Goal: Transaction & Acquisition: Purchase product/service

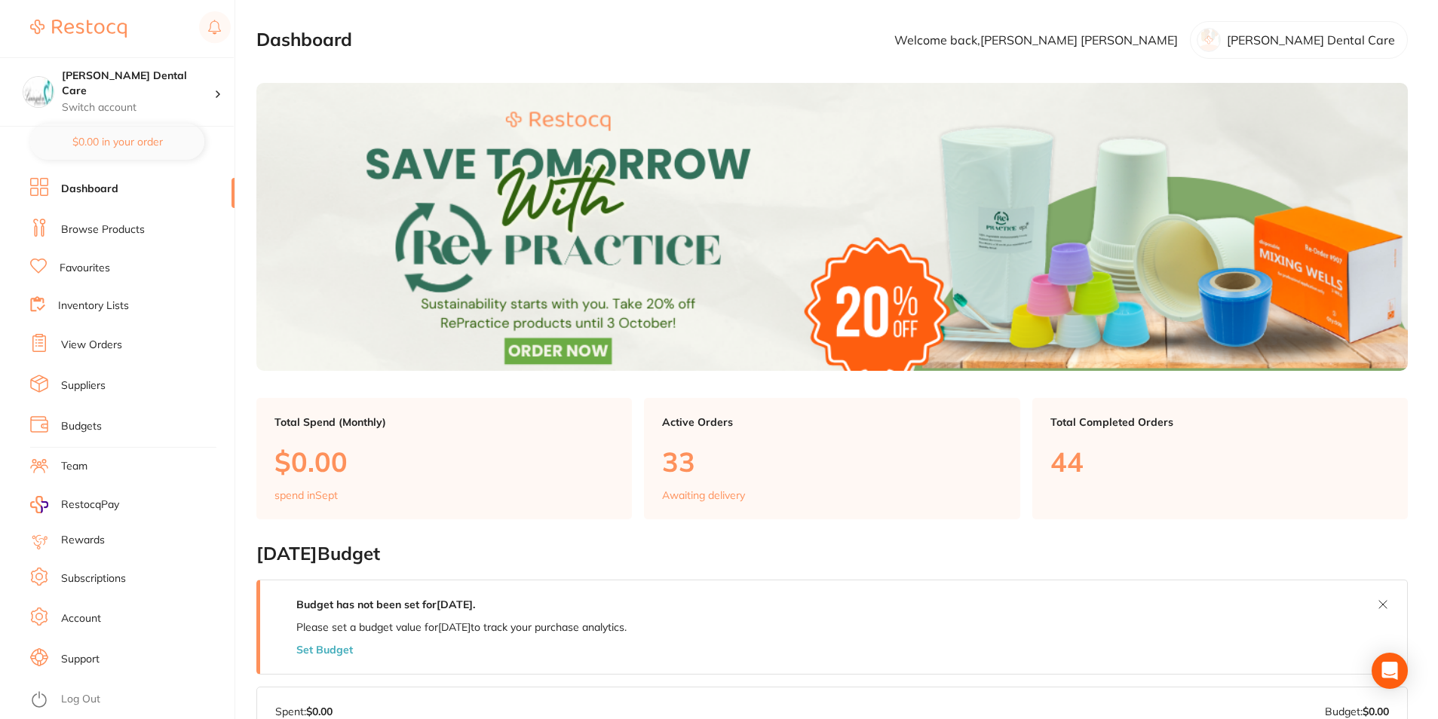
click at [673, 216] on img at bounding box center [832, 227] width 1152 height 288
click at [566, 225] on img at bounding box center [832, 227] width 1152 height 288
click at [114, 220] on li "Browse Products" at bounding box center [132, 230] width 204 height 23
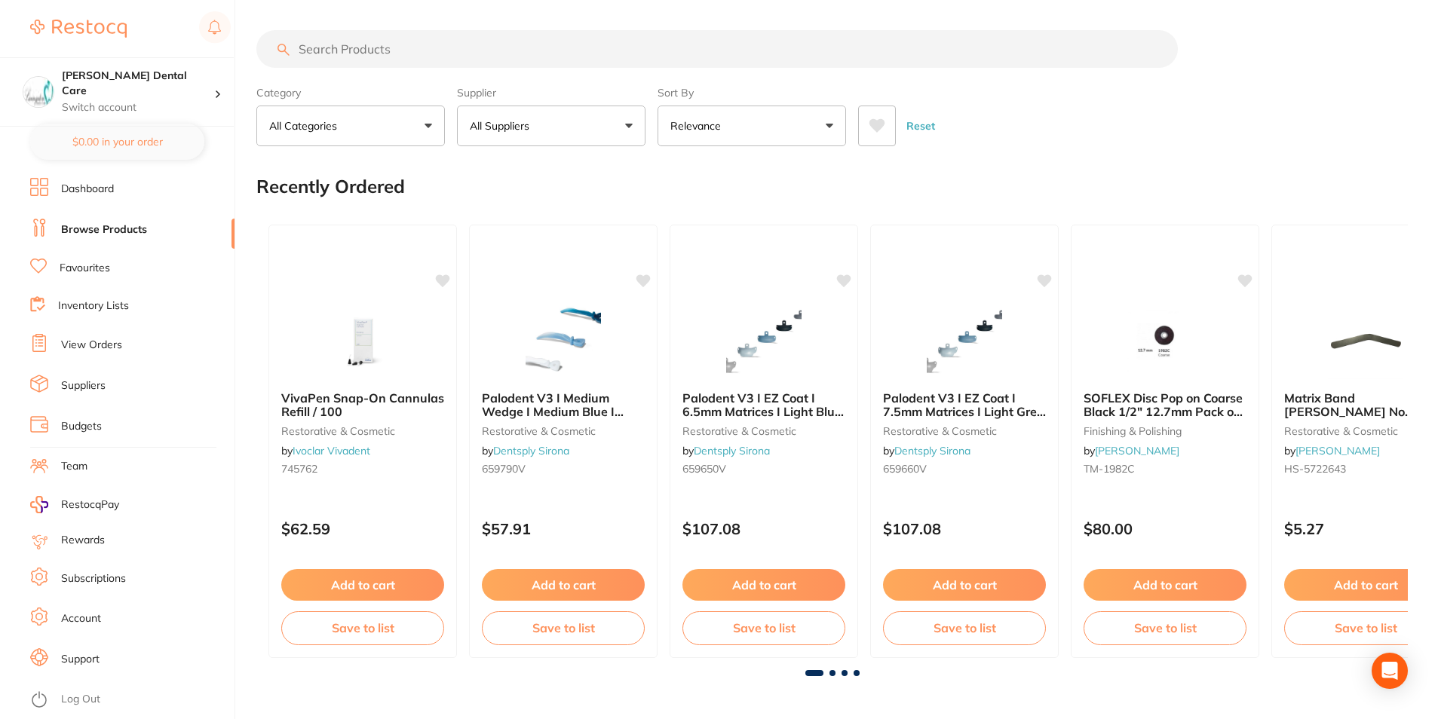
click at [394, 51] on input "search" at bounding box center [717, 49] width 922 height 38
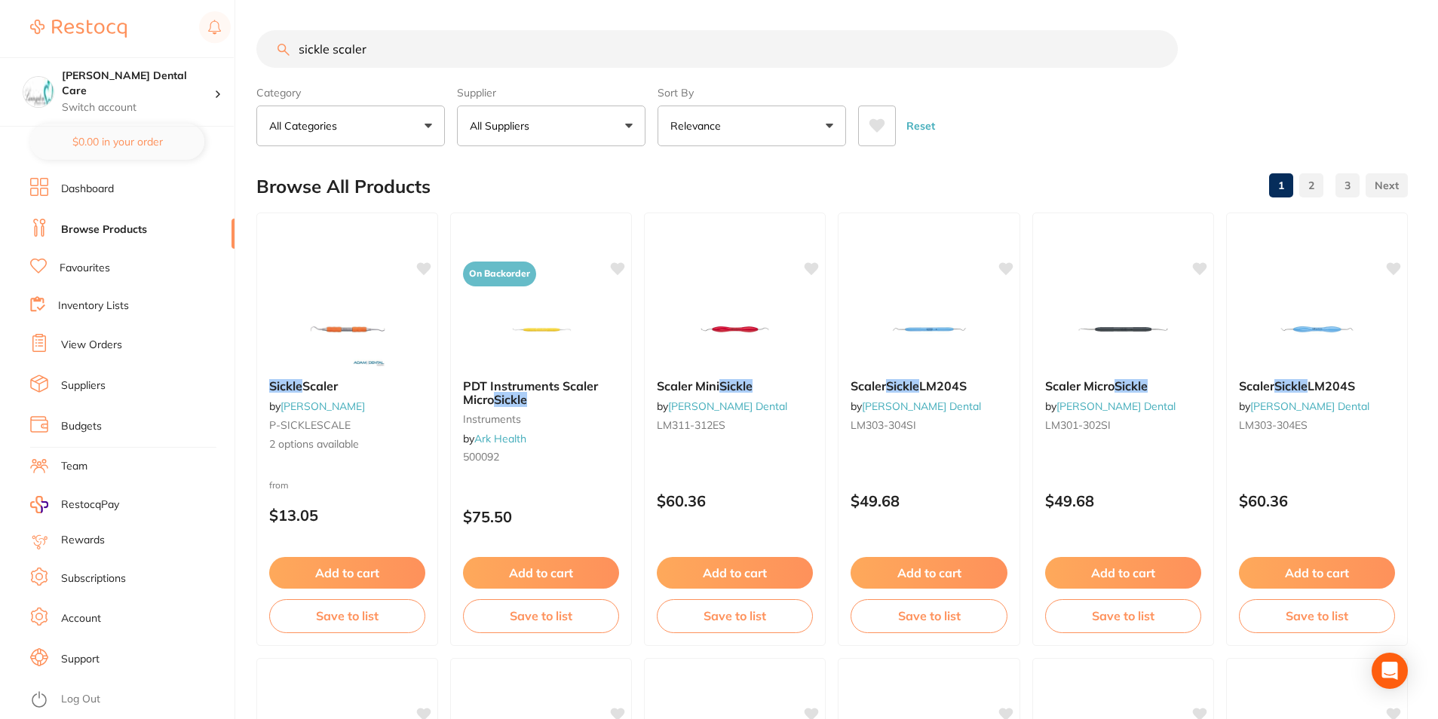
type input "sickle scaler"
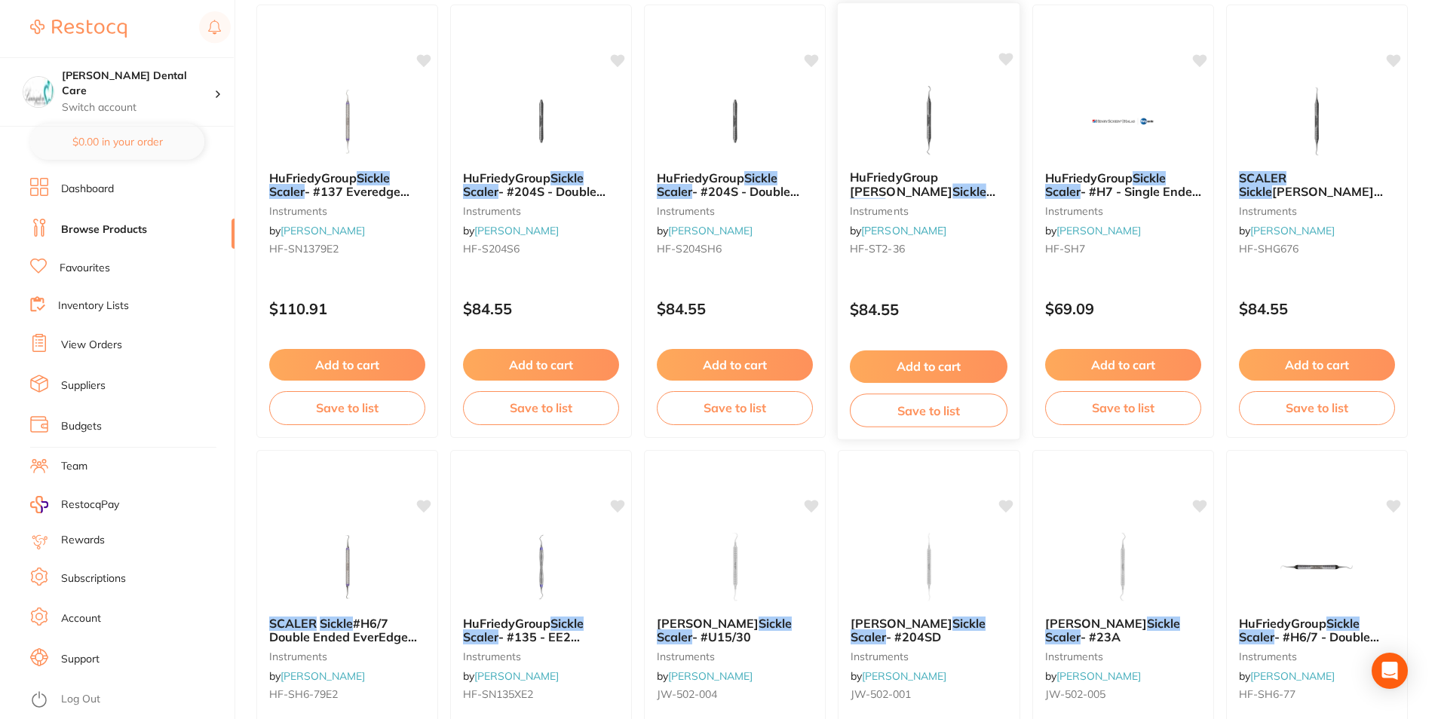
scroll to position [1659, 0]
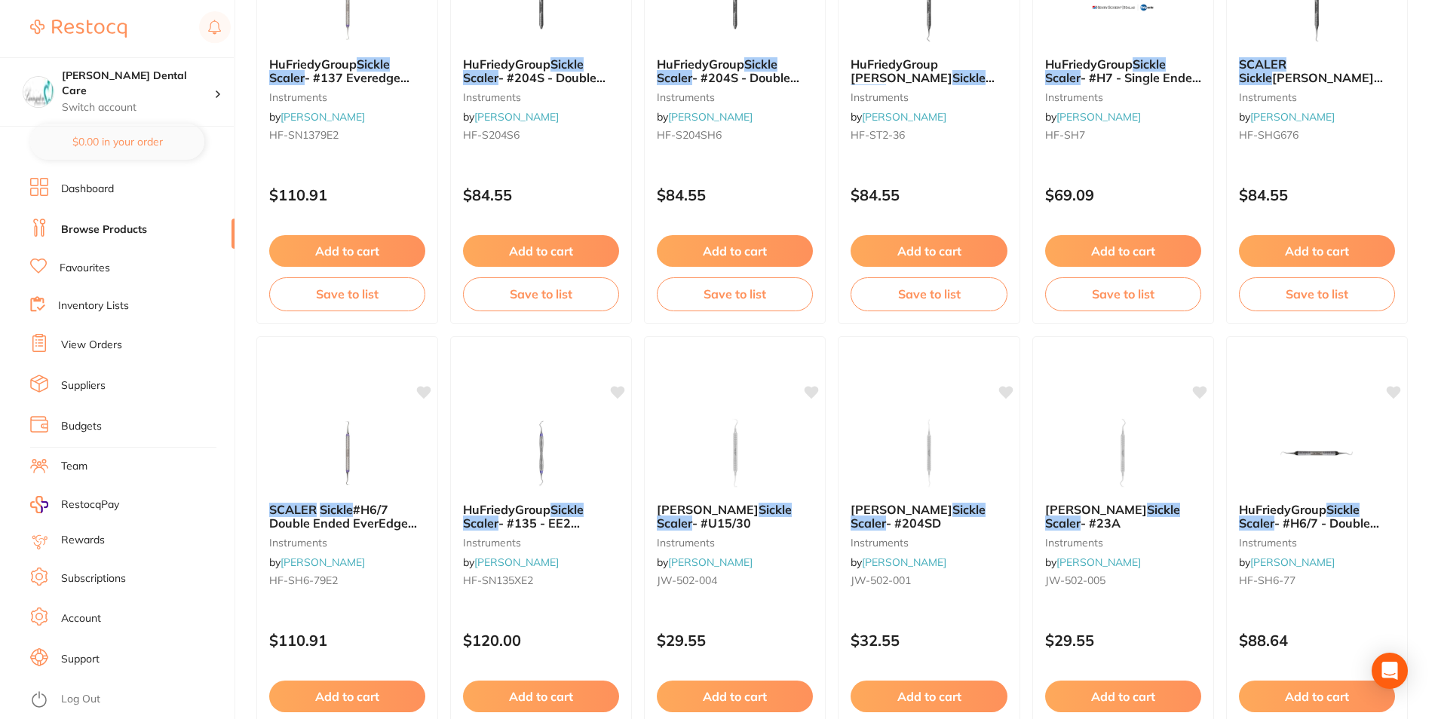
click at [735, 436] on img at bounding box center [735, 453] width 98 height 75
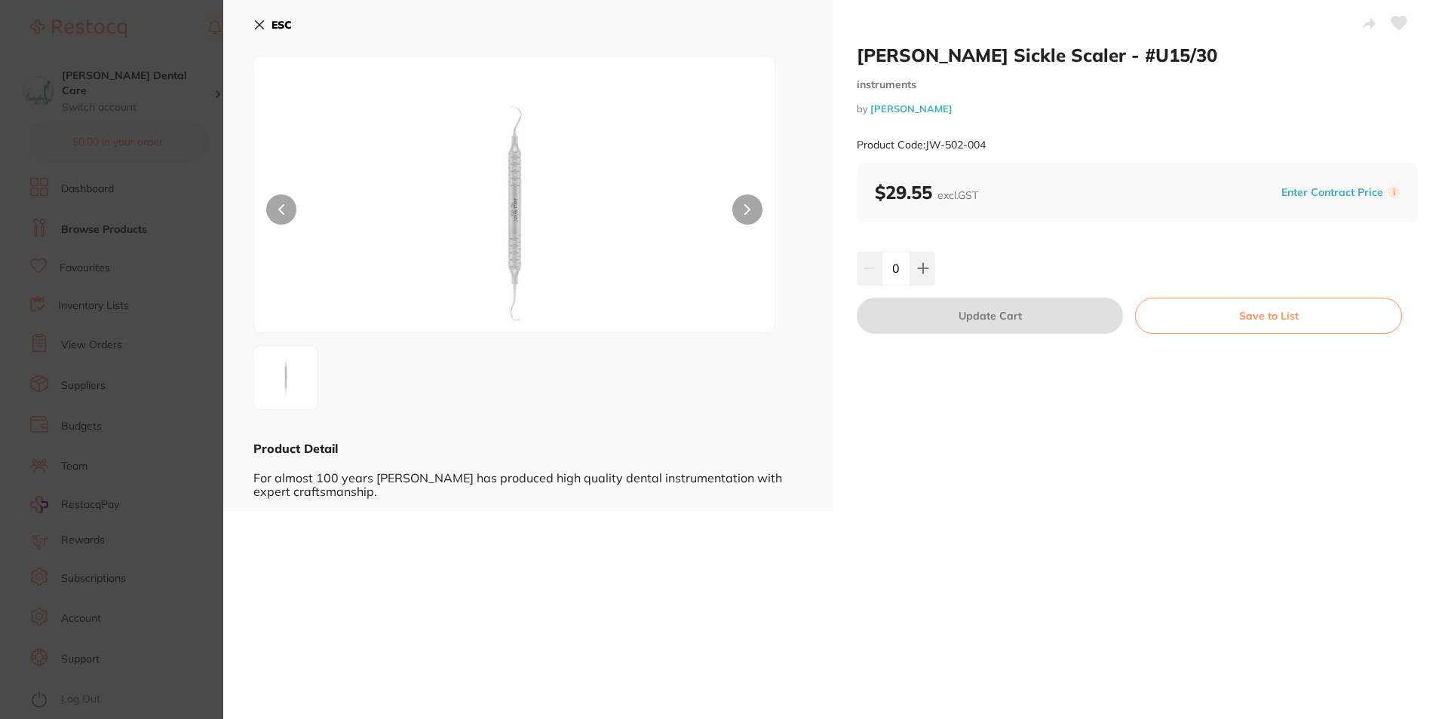
click at [253, 26] on div "ESC Product Detail For almost 100 years [PERSON_NAME] has produced high quality…" at bounding box center [527, 255] width 609 height 511
click at [259, 23] on icon at bounding box center [259, 25] width 12 height 12
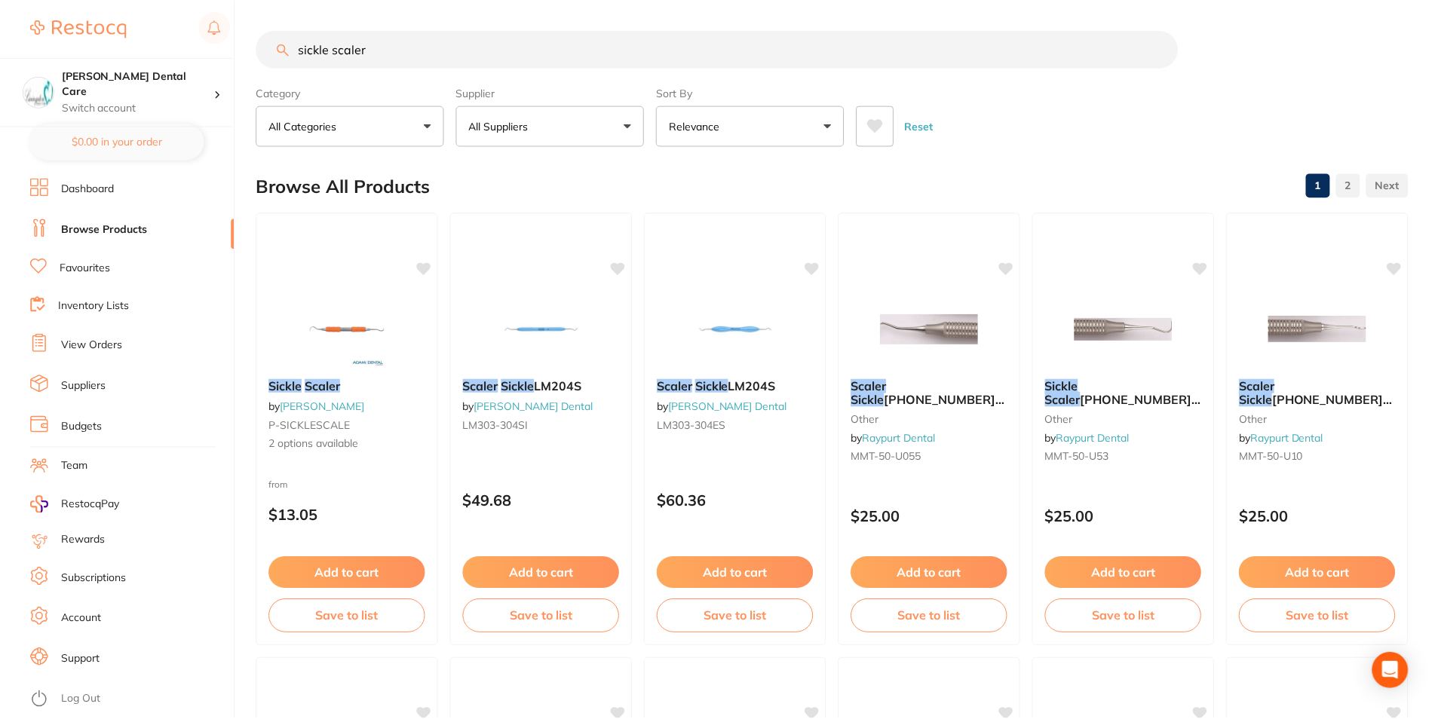
scroll to position [1659, 0]
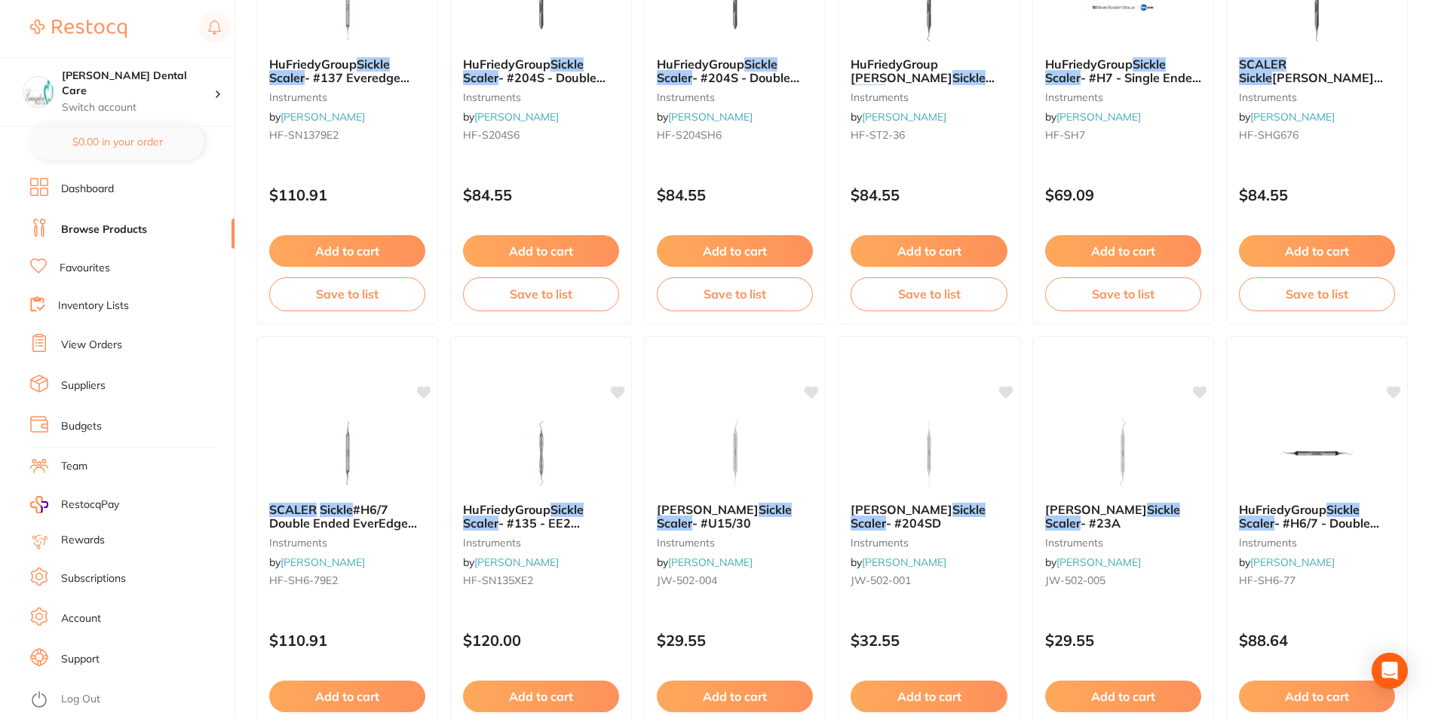
drag, startPoint x: 344, startPoint y: 475, endPoint x: 403, endPoint y: 597, distance: 134.9
click at [345, 475] on img at bounding box center [348, 453] width 98 height 75
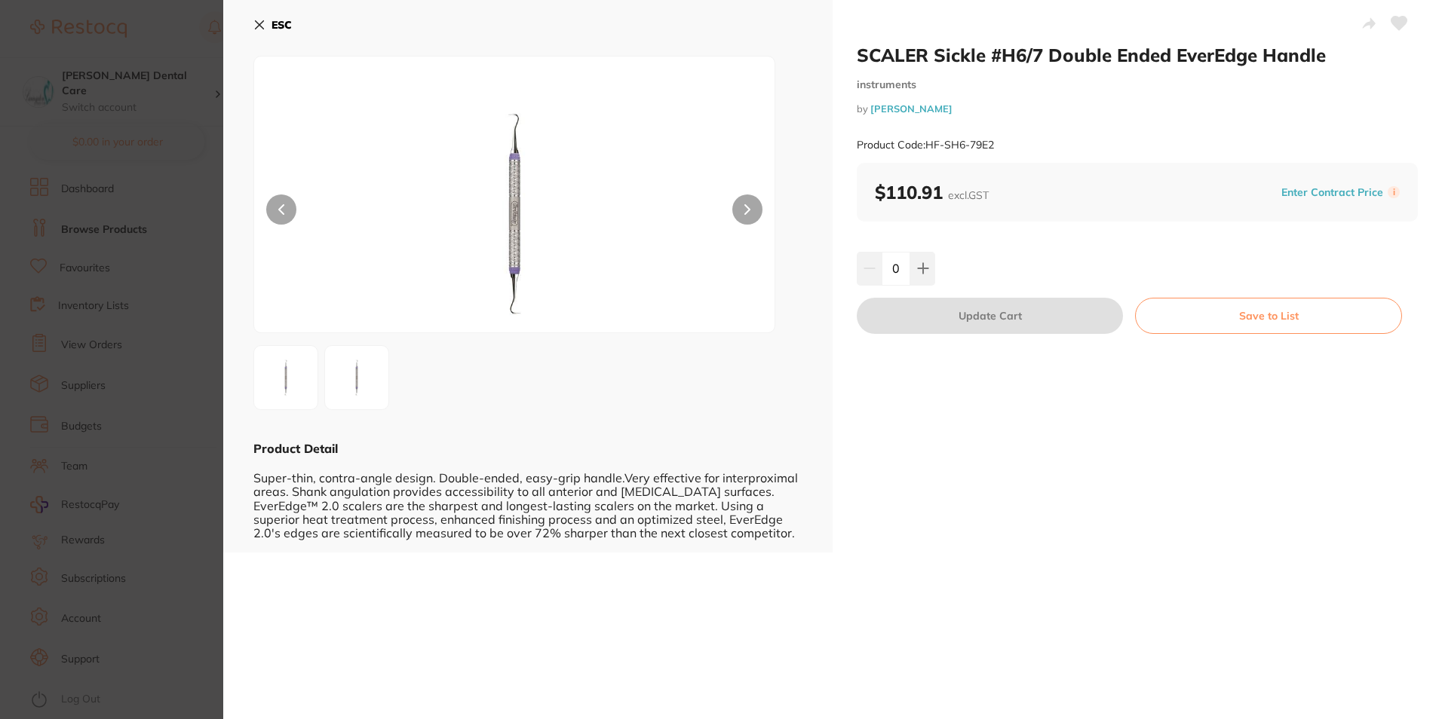
click at [264, 24] on icon at bounding box center [259, 25] width 12 height 12
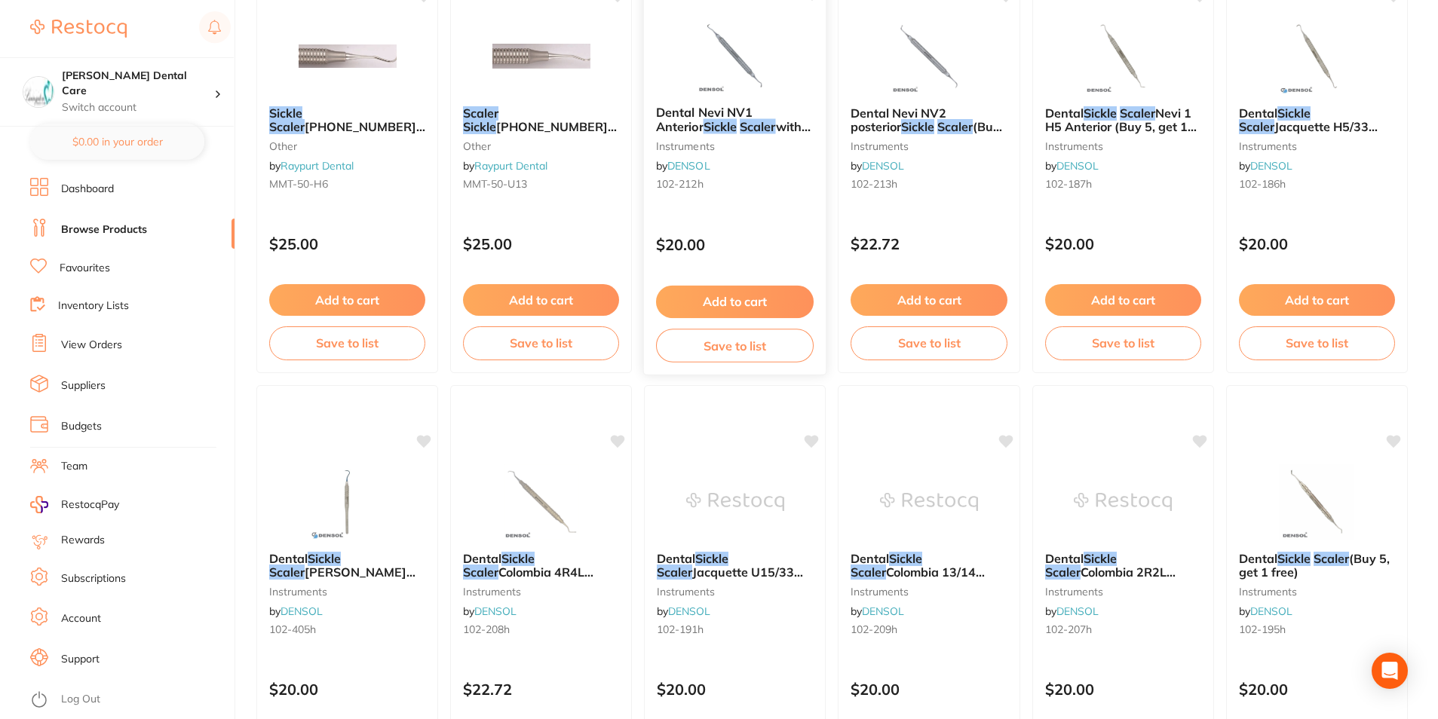
scroll to position [3394, 0]
click at [555, 568] on span "Colombia 4R4L Universal (Buy 5, get 1 free)" at bounding box center [528, 585] width 130 height 43
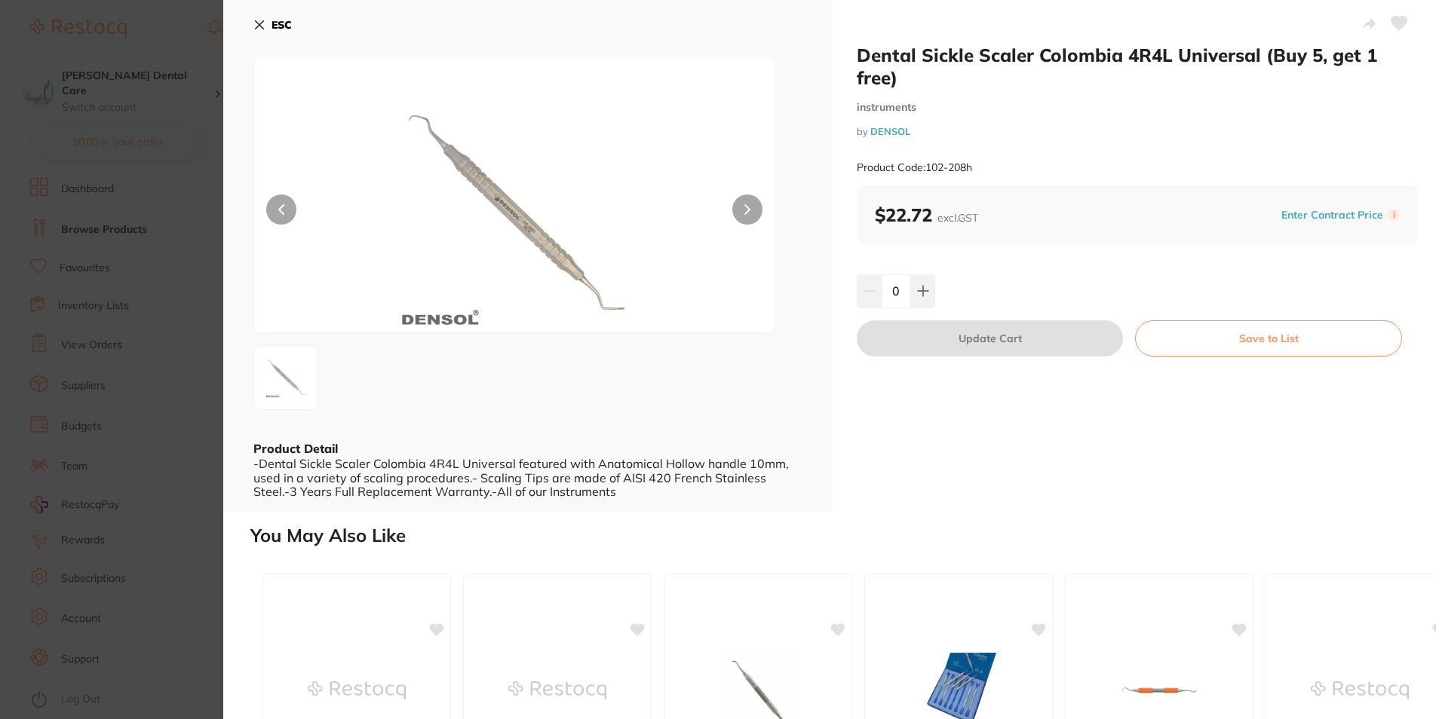
click at [262, 28] on icon at bounding box center [260, 25] width 8 height 8
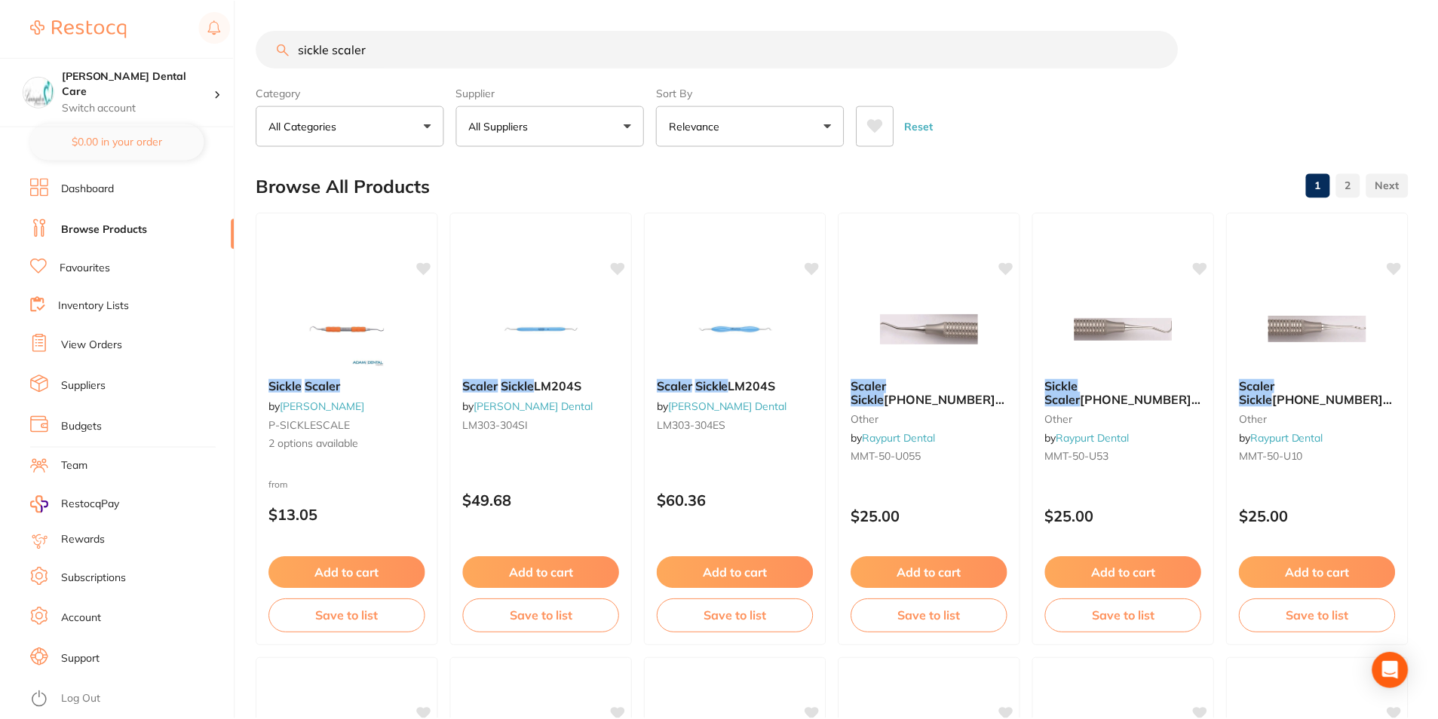
scroll to position [3394, 0]
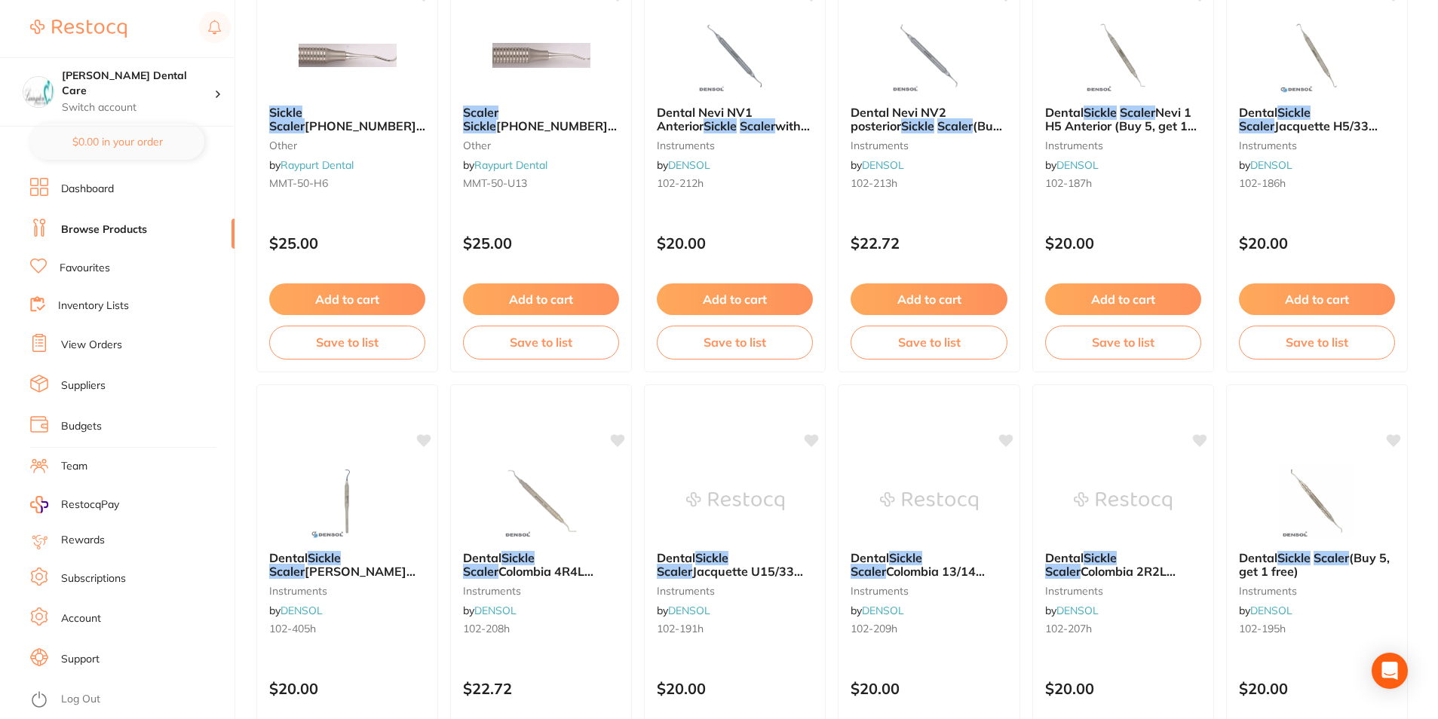
drag, startPoint x: 368, startPoint y: 567, endPoint x: 417, endPoint y: 692, distance: 133.7
click at [369, 567] on span "[PERSON_NAME] U15 Anterior (Buy 5, get 1 free)" at bounding box center [344, 585] width 150 height 43
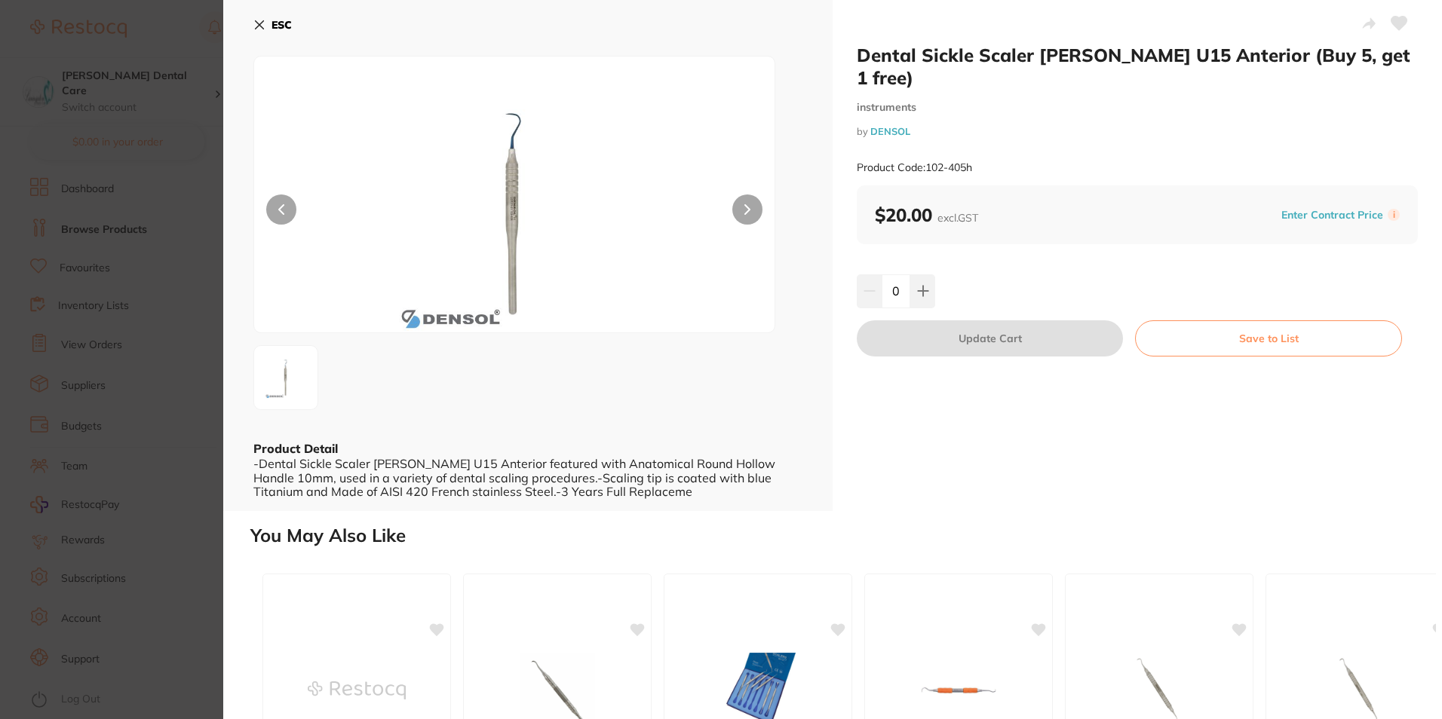
click at [264, 25] on icon at bounding box center [259, 25] width 12 height 12
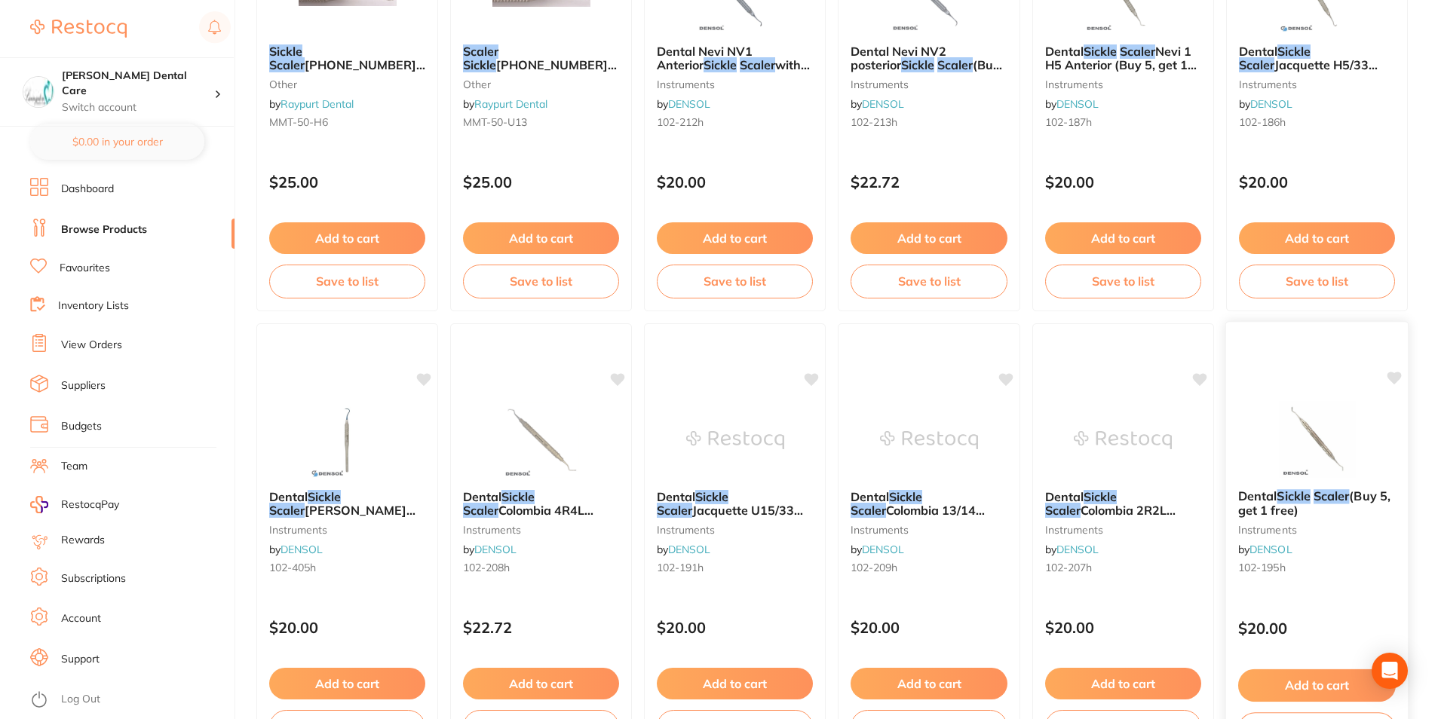
scroll to position [3571, 0]
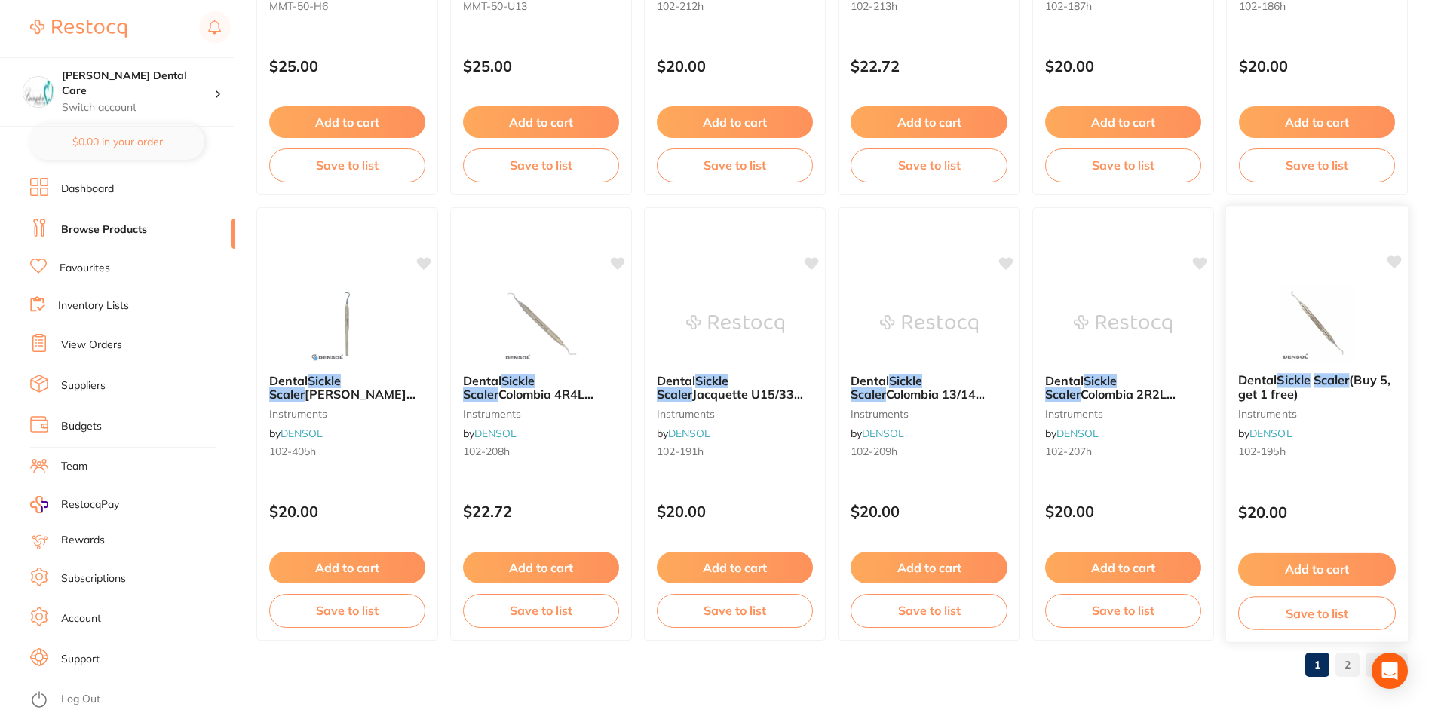
click at [1305, 382] on em "Sickle" at bounding box center [1293, 380] width 33 height 15
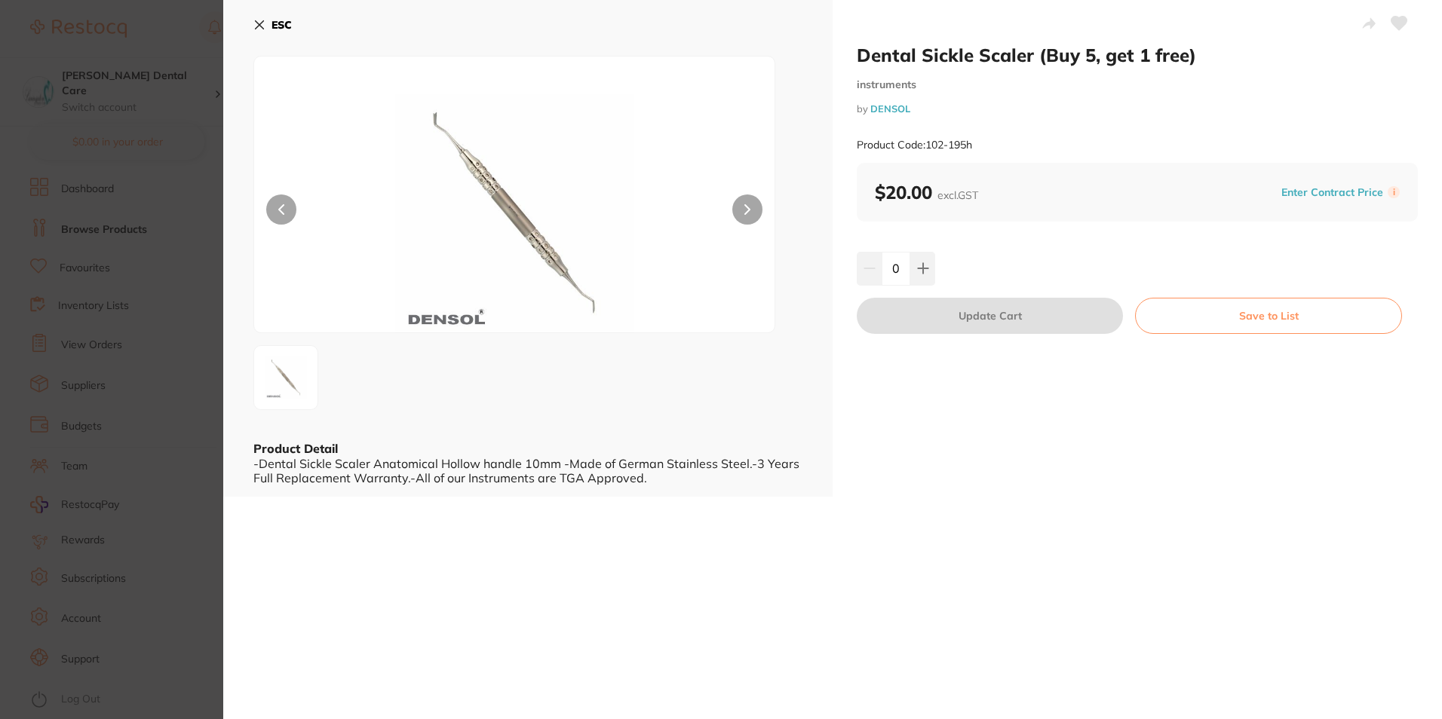
click at [268, 23] on button "ESC" at bounding box center [272, 25] width 38 height 26
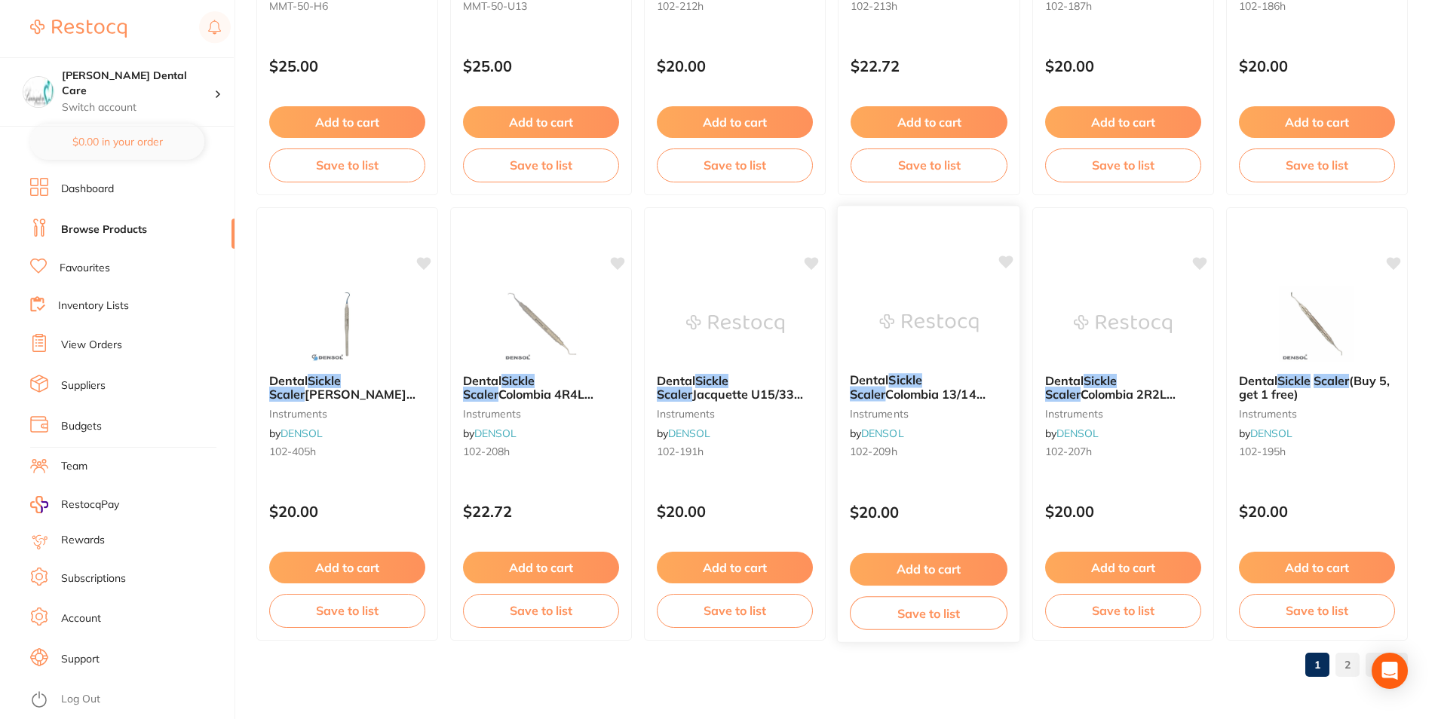
click at [968, 380] on b "Dental Sickle Scaler [GEOGRAPHIC_DATA] 13/14 Universal (Buy 5, get 1 free)" at bounding box center [929, 387] width 158 height 28
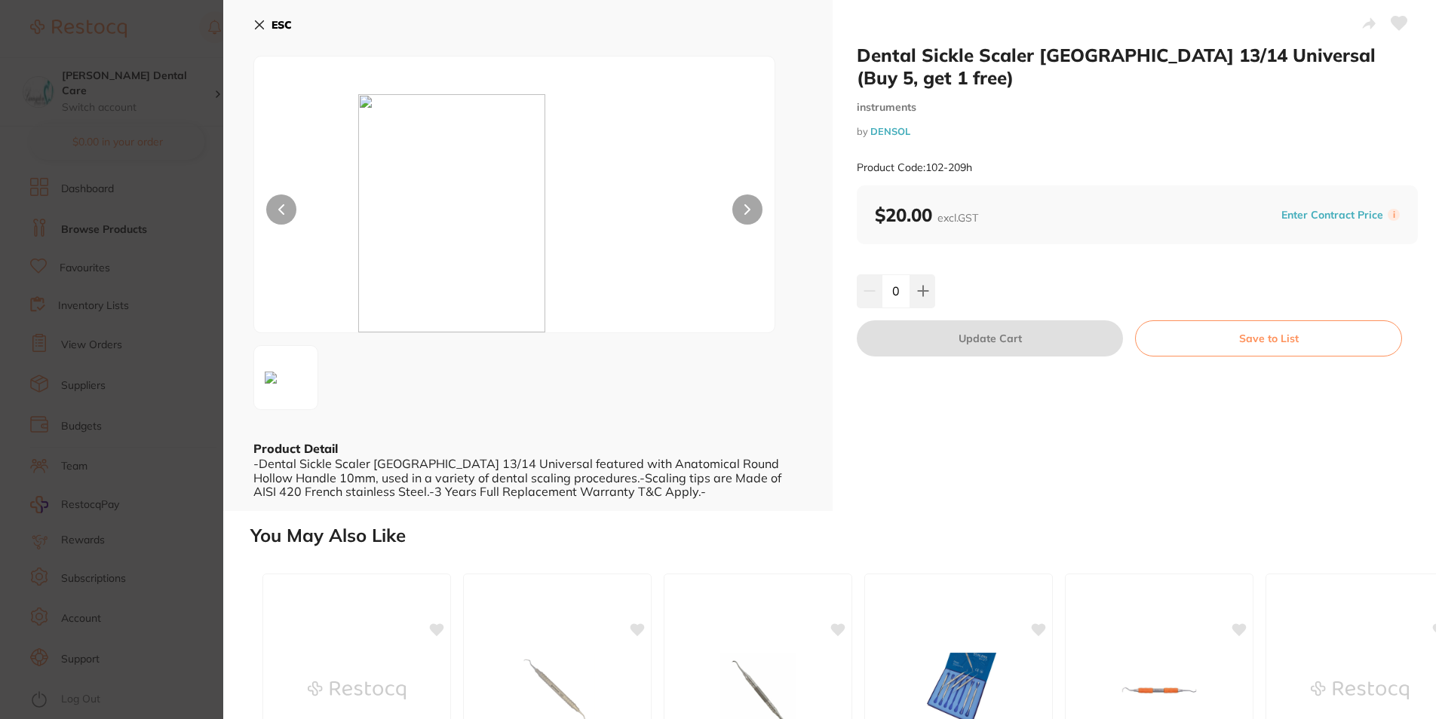
click at [255, 25] on icon at bounding box center [259, 25] width 12 height 12
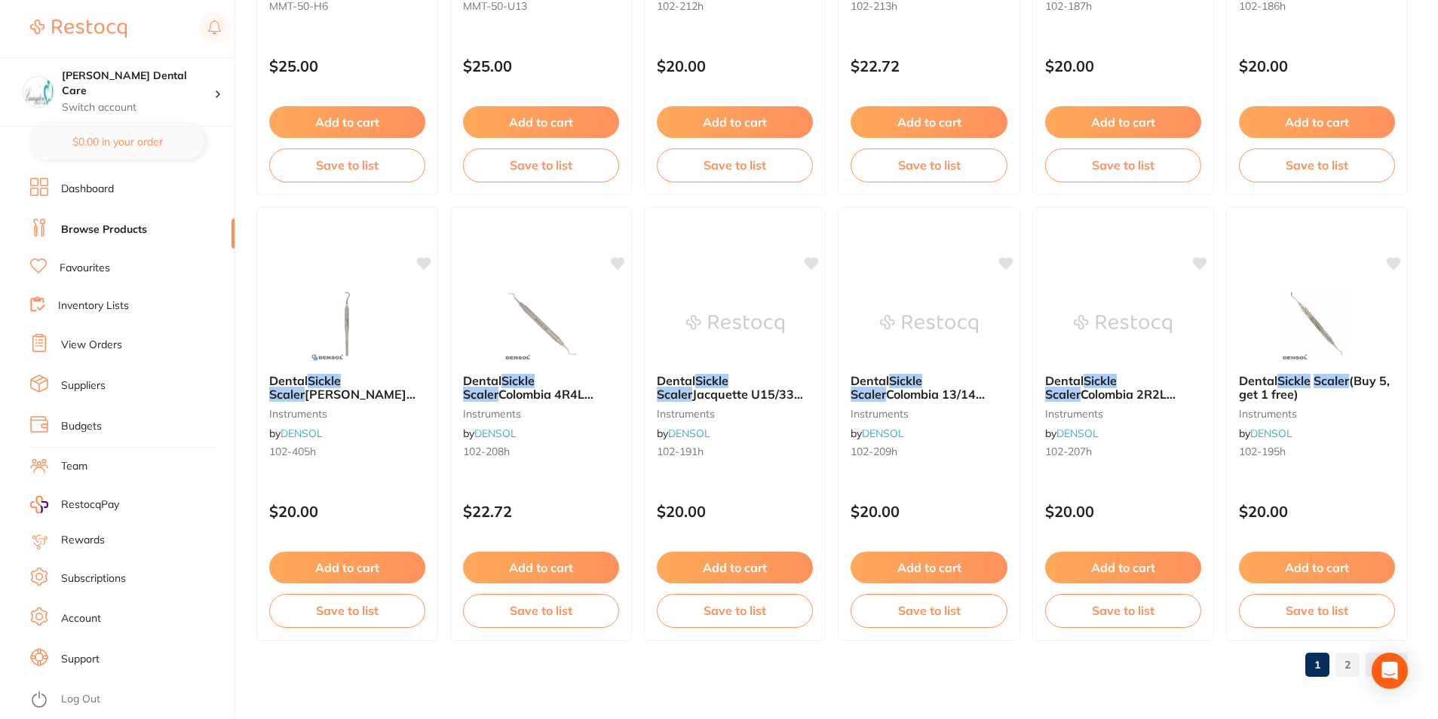
click at [1345, 668] on link "2" at bounding box center [1348, 665] width 24 height 30
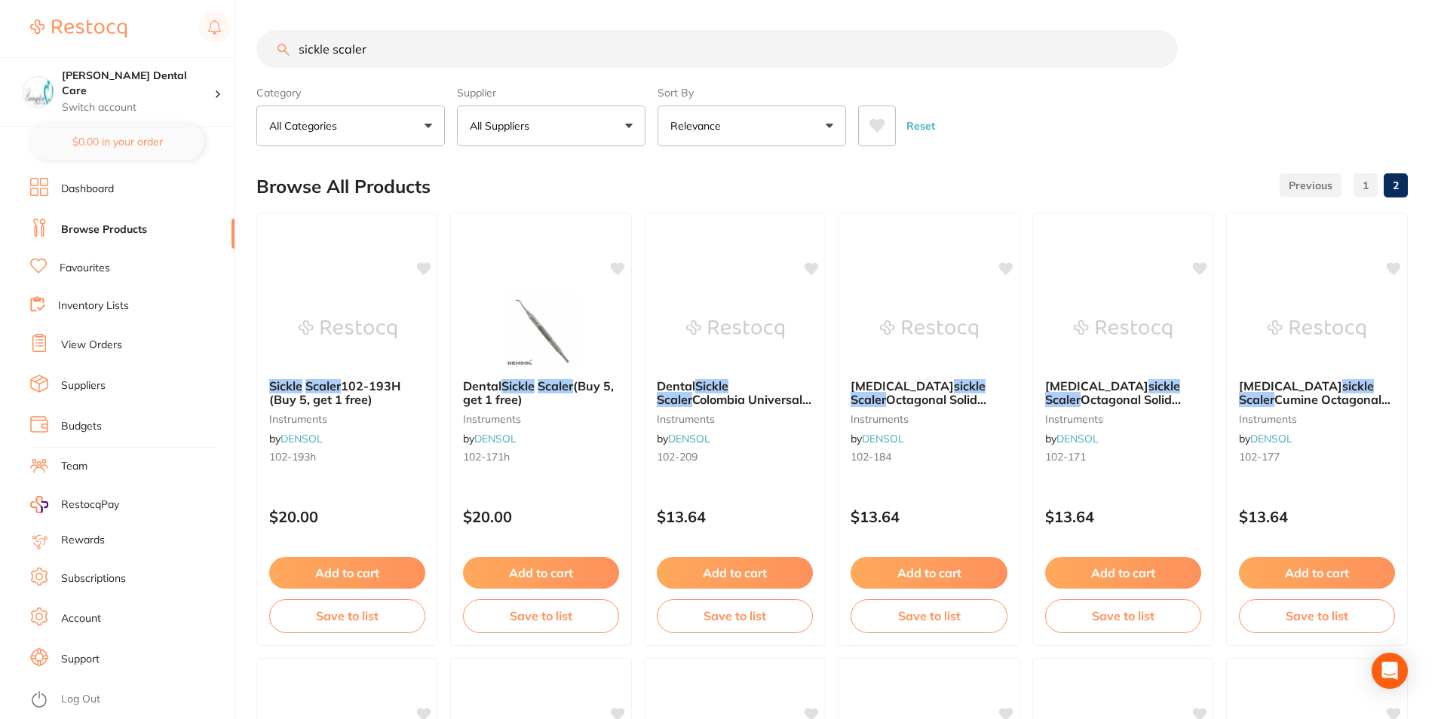
click at [605, 129] on button "All Suppliers" at bounding box center [551, 126] width 189 height 41
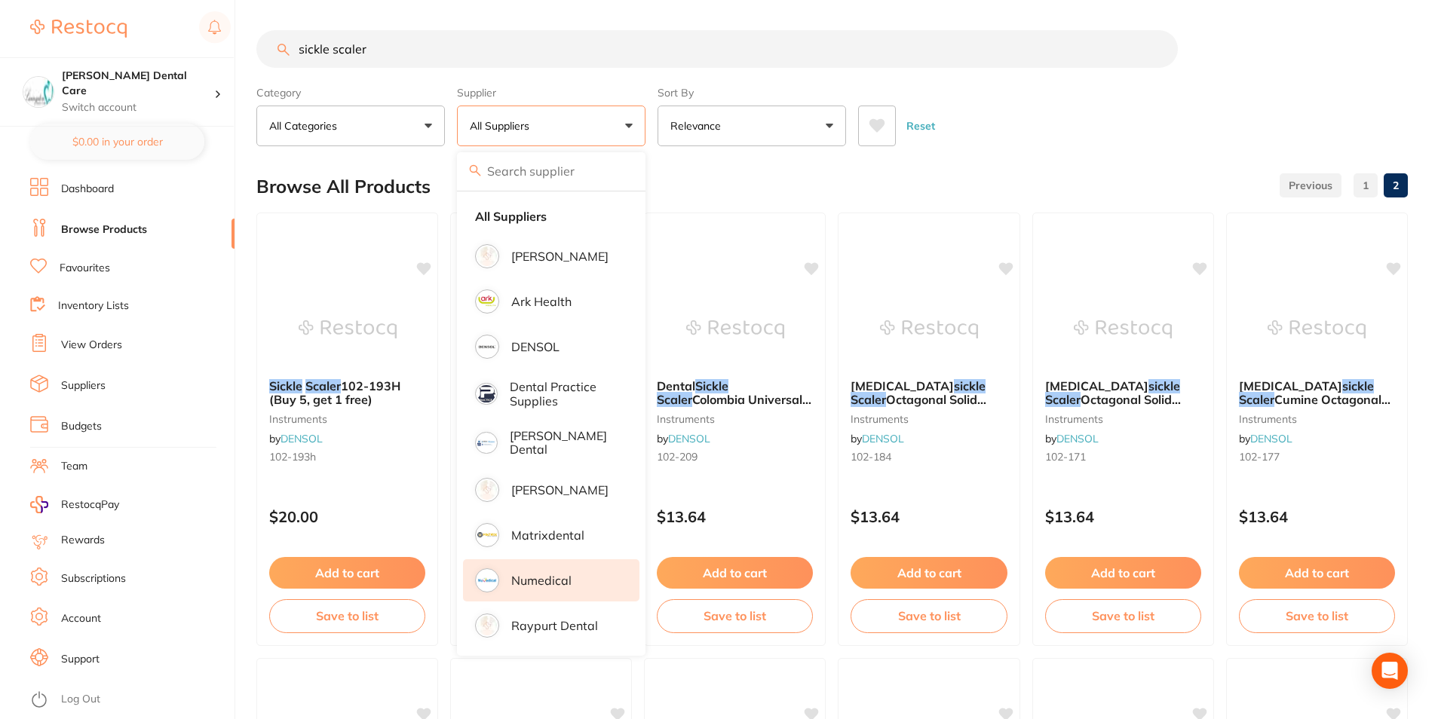
click at [570, 585] on p "Numedical" at bounding box center [541, 581] width 60 height 14
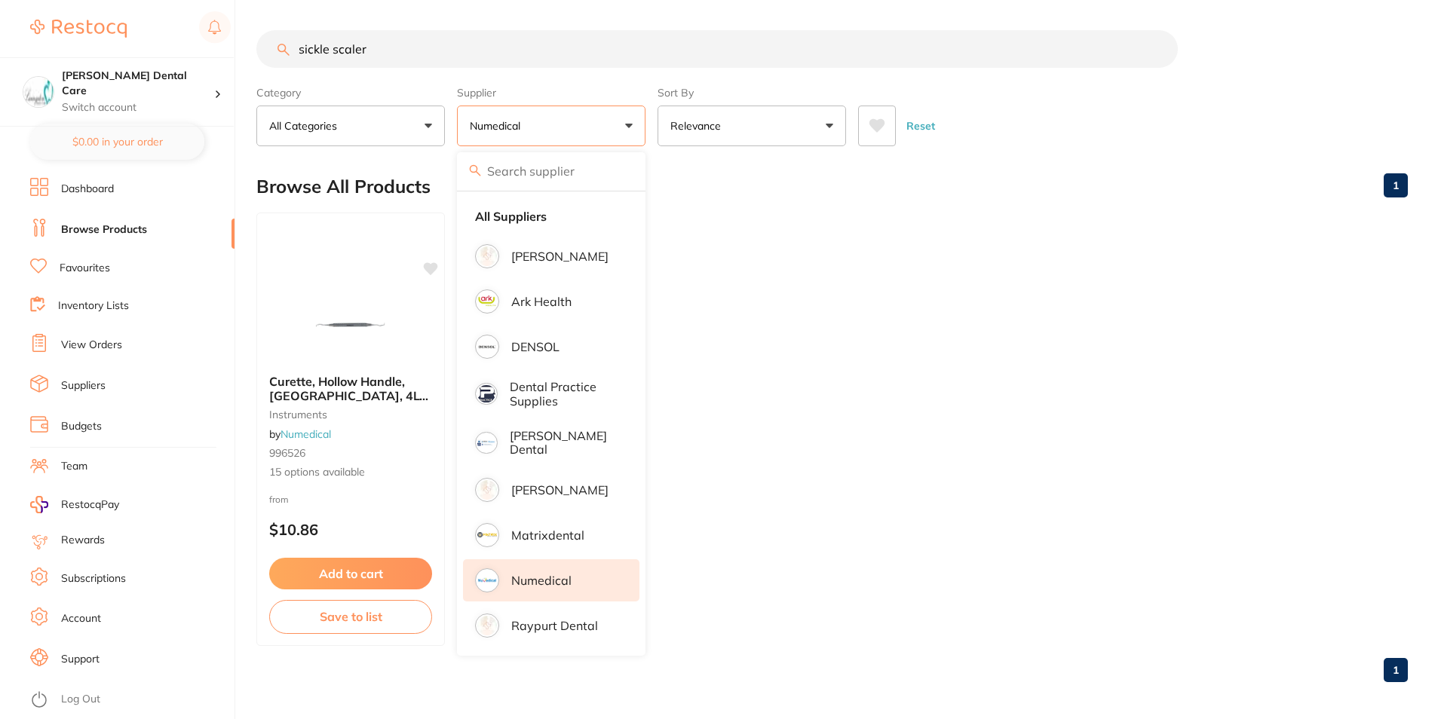
click at [1100, 335] on ul "Curette, Hollow Handle, [GEOGRAPHIC_DATA], 4L-4R instruments by Numedical 99652…" at bounding box center [832, 430] width 1152 height 434
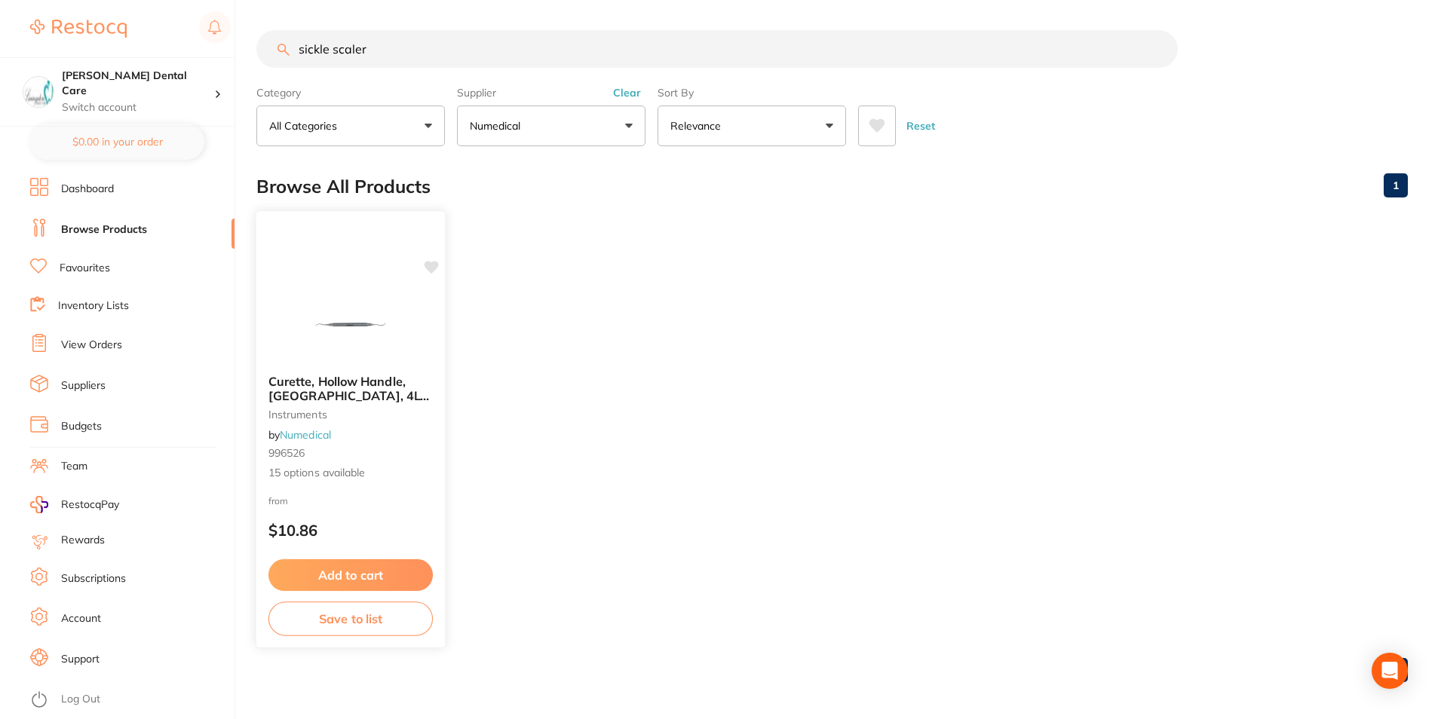
click at [365, 379] on span "Curette, Hollow Handle, [GEOGRAPHIC_DATA], 4L-4R" at bounding box center [348, 395] width 161 height 43
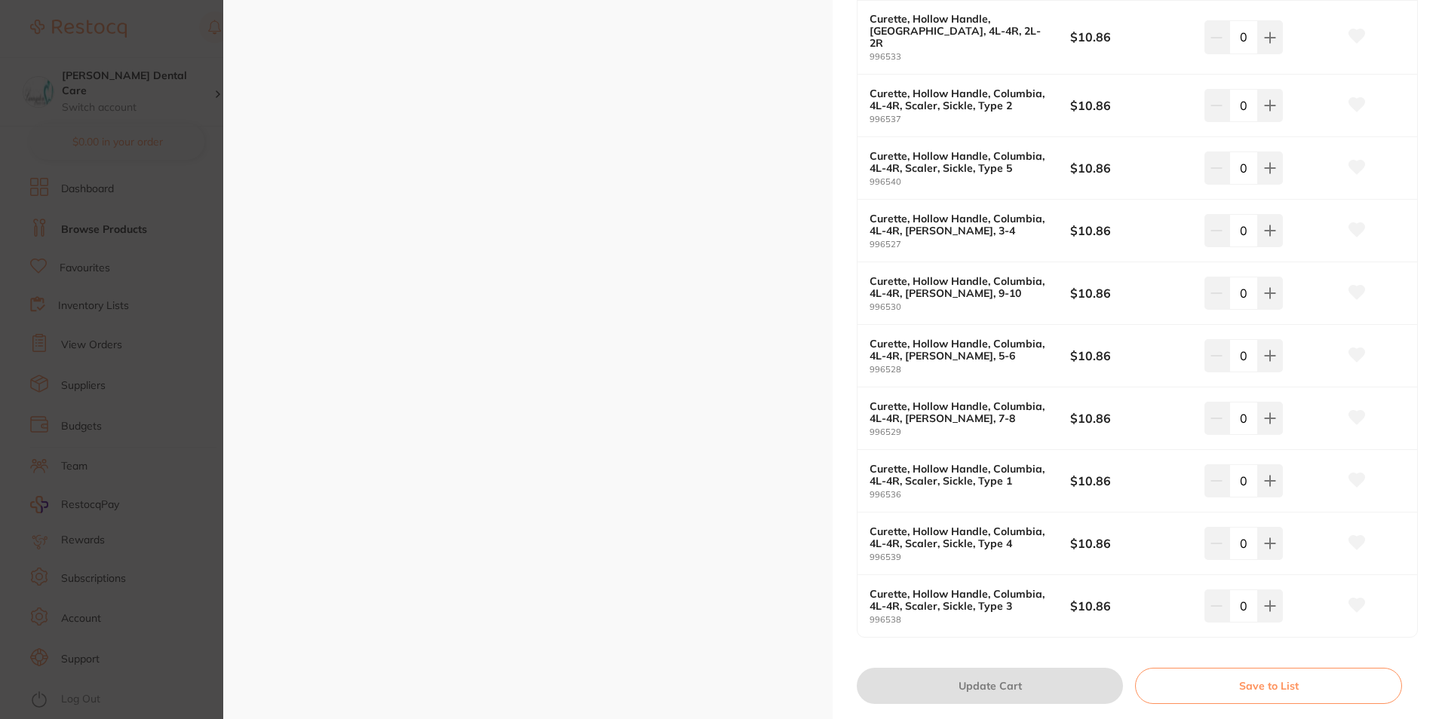
scroll to position [905, 0]
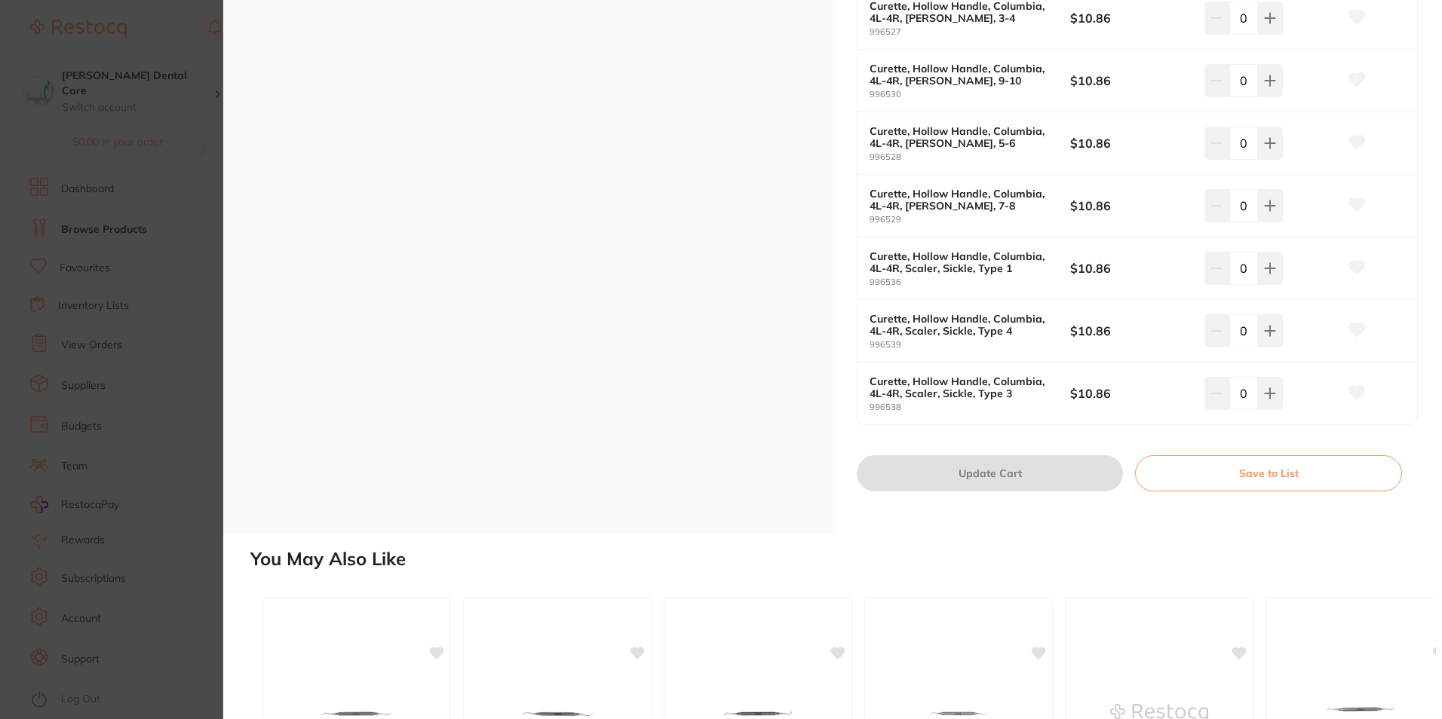
click at [890, 125] on b "Curette, Hollow Handle, Columbia, 4L-4R, [PERSON_NAME], 5-6" at bounding box center [960, 137] width 181 height 24
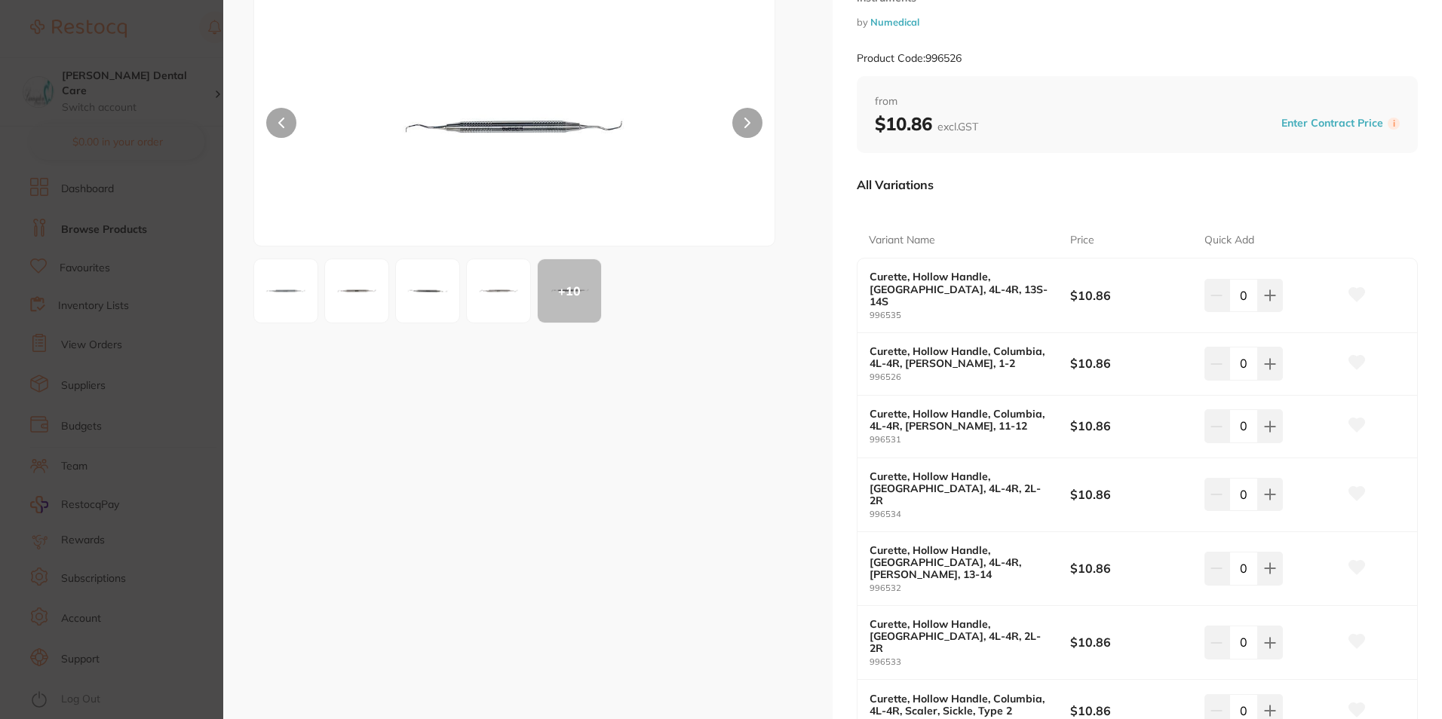
scroll to position [0, 0]
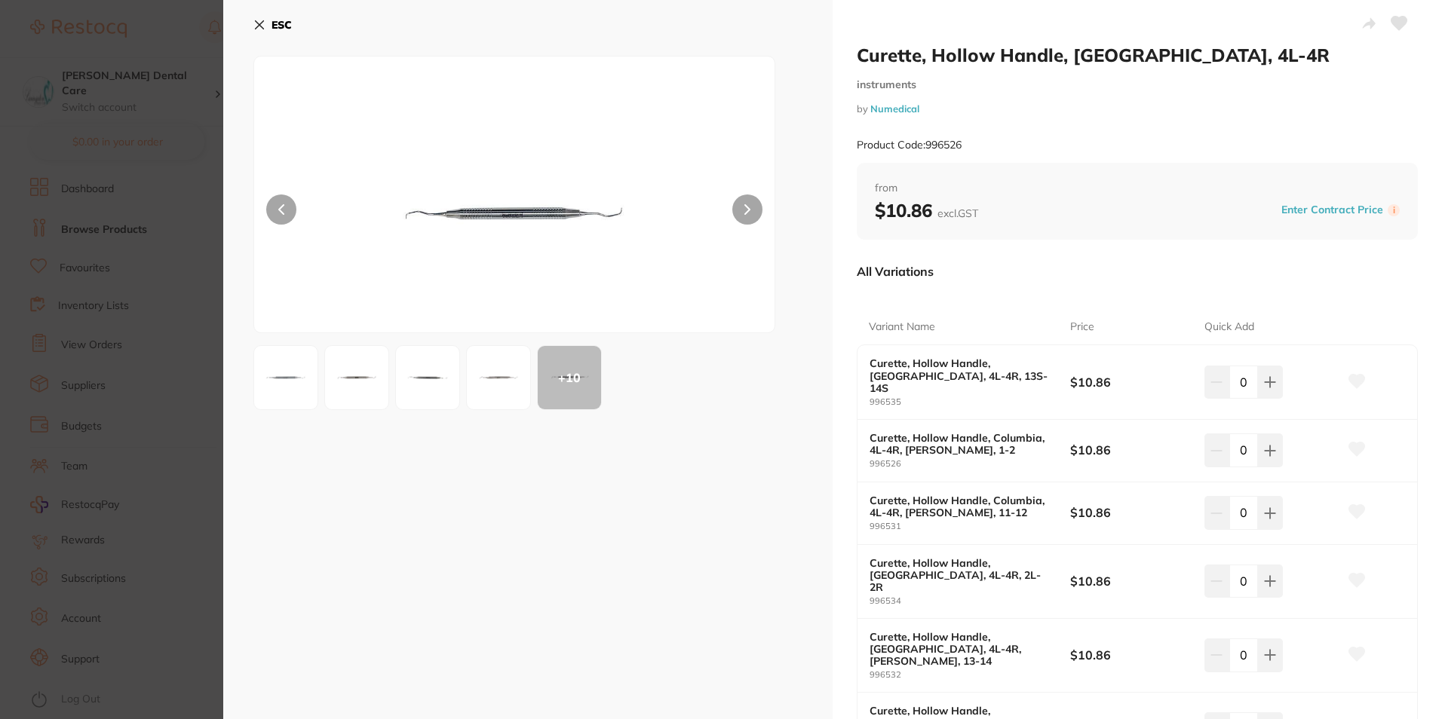
click at [745, 207] on icon at bounding box center [747, 209] width 5 height 9
click at [746, 207] on icon at bounding box center [747, 209] width 5 height 9
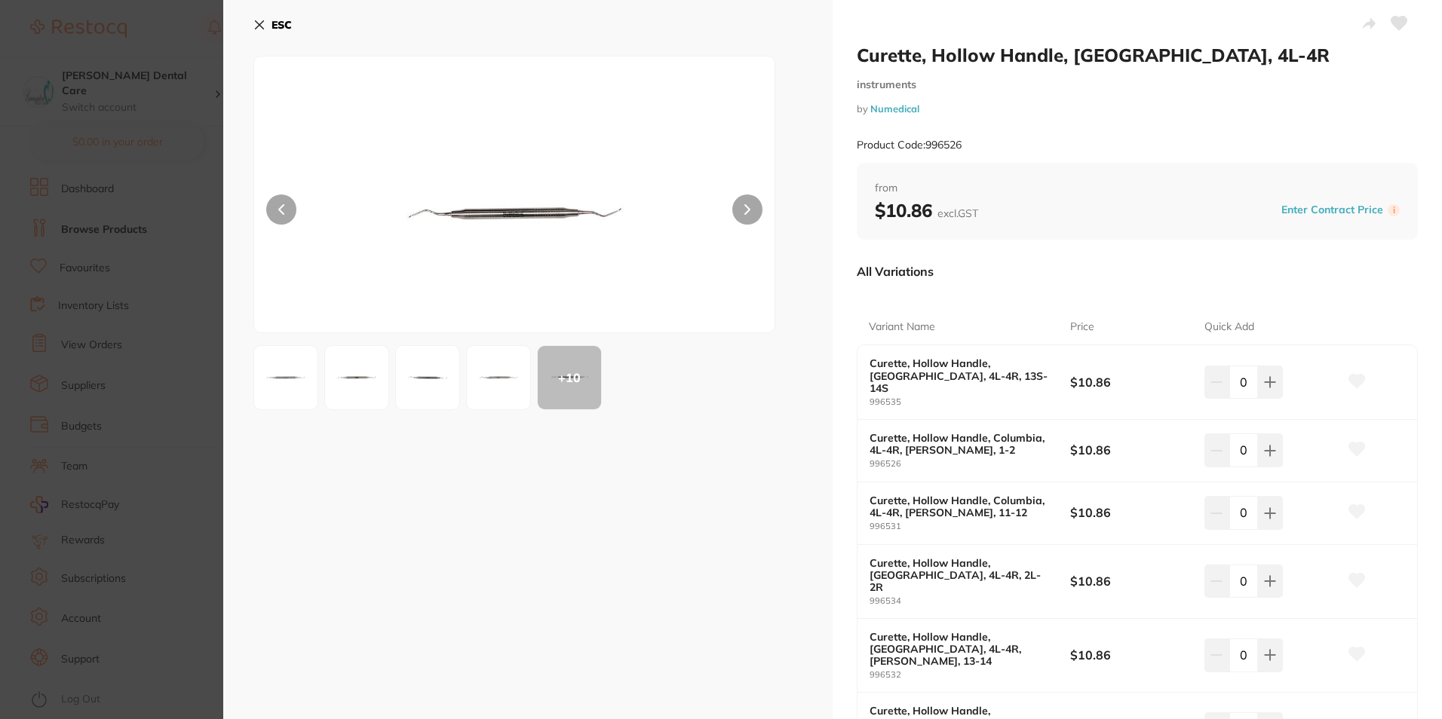
click at [746, 207] on icon at bounding box center [747, 209] width 5 height 9
click at [509, 216] on img at bounding box center [514, 213] width 312 height 238
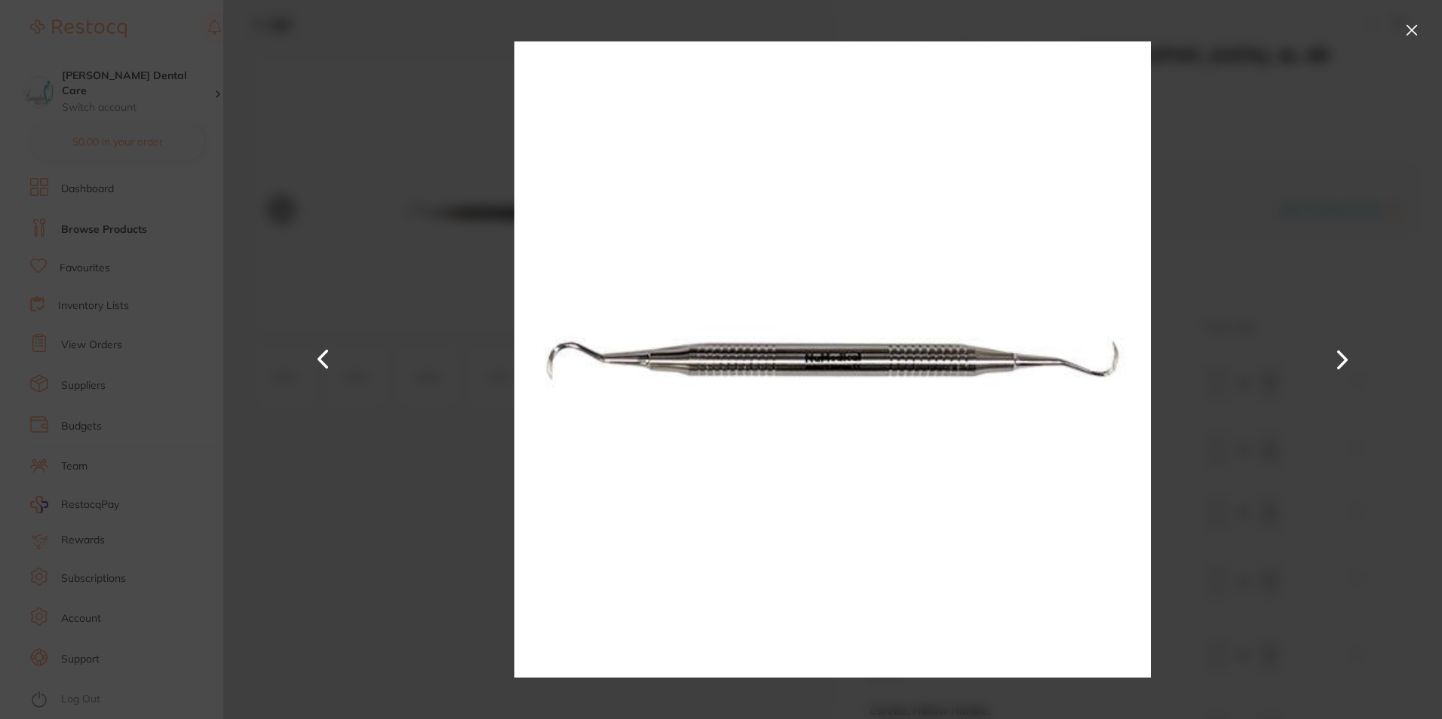
click at [776, 353] on img at bounding box center [832, 359] width 637 height 719
click at [1418, 25] on button at bounding box center [1412, 30] width 24 height 24
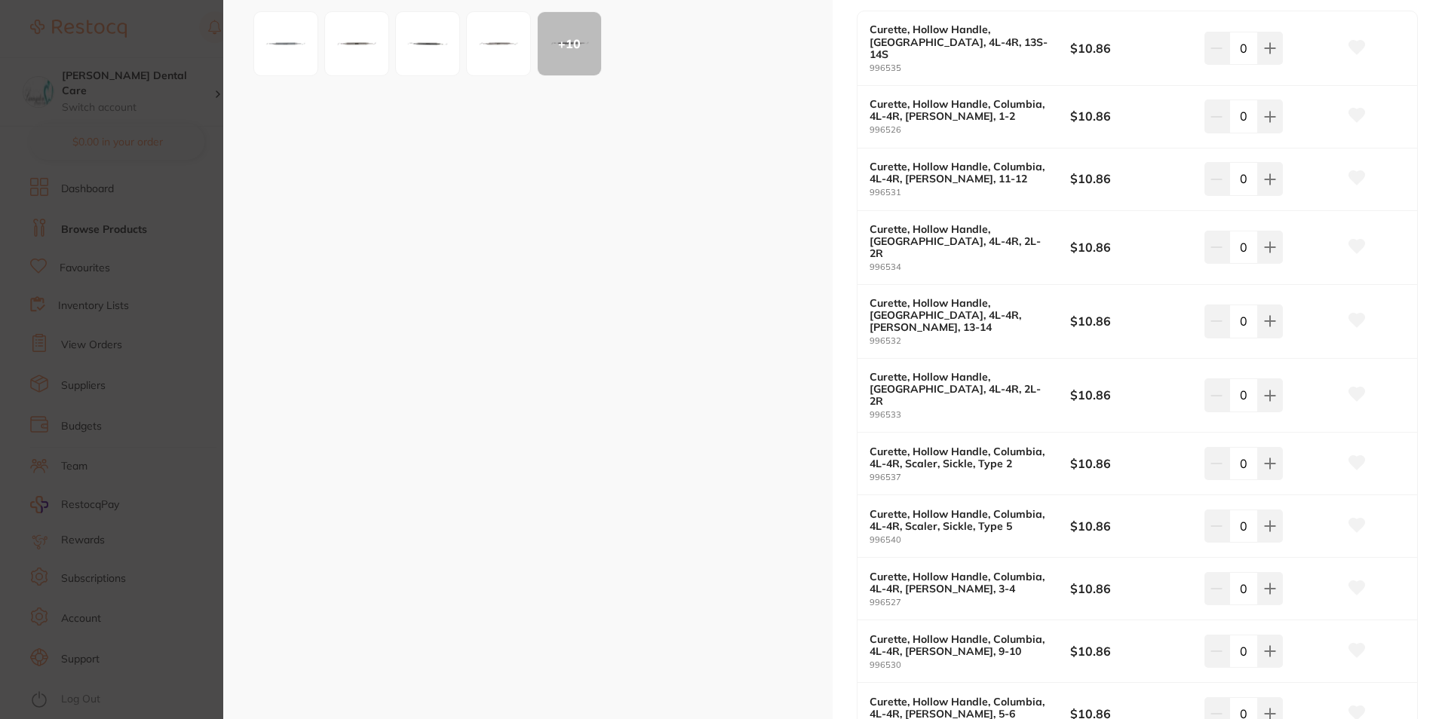
scroll to position [528, 0]
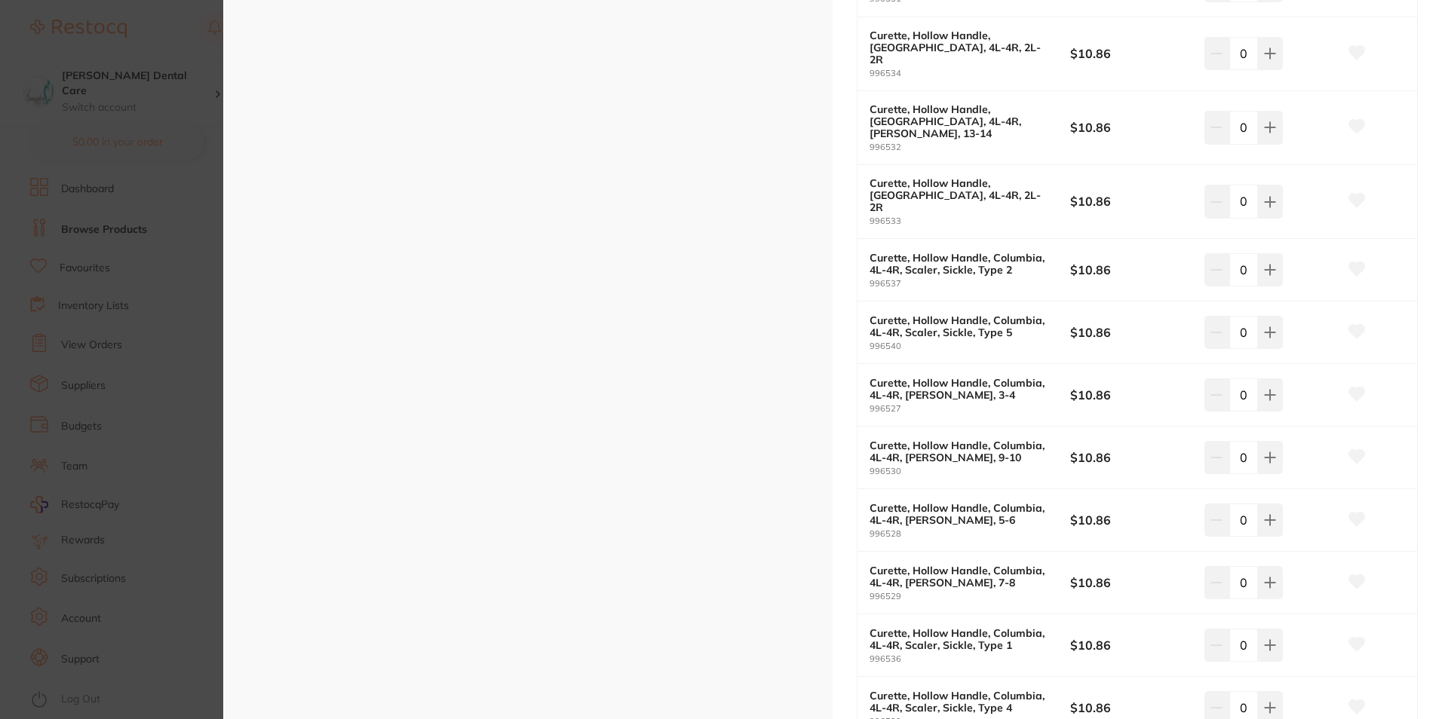
click at [1012, 502] on b "Curette, Hollow Handle, Columbia, 4L-4R, [PERSON_NAME], 5-6" at bounding box center [960, 514] width 181 height 24
click at [948, 502] on b "Curette, Hollow Handle, Columbia, 4L-4R, [PERSON_NAME], 5-6" at bounding box center [960, 514] width 181 height 24
click at [879, 529] on small "996528" at bounding box center [970, 534] width 201 height 10
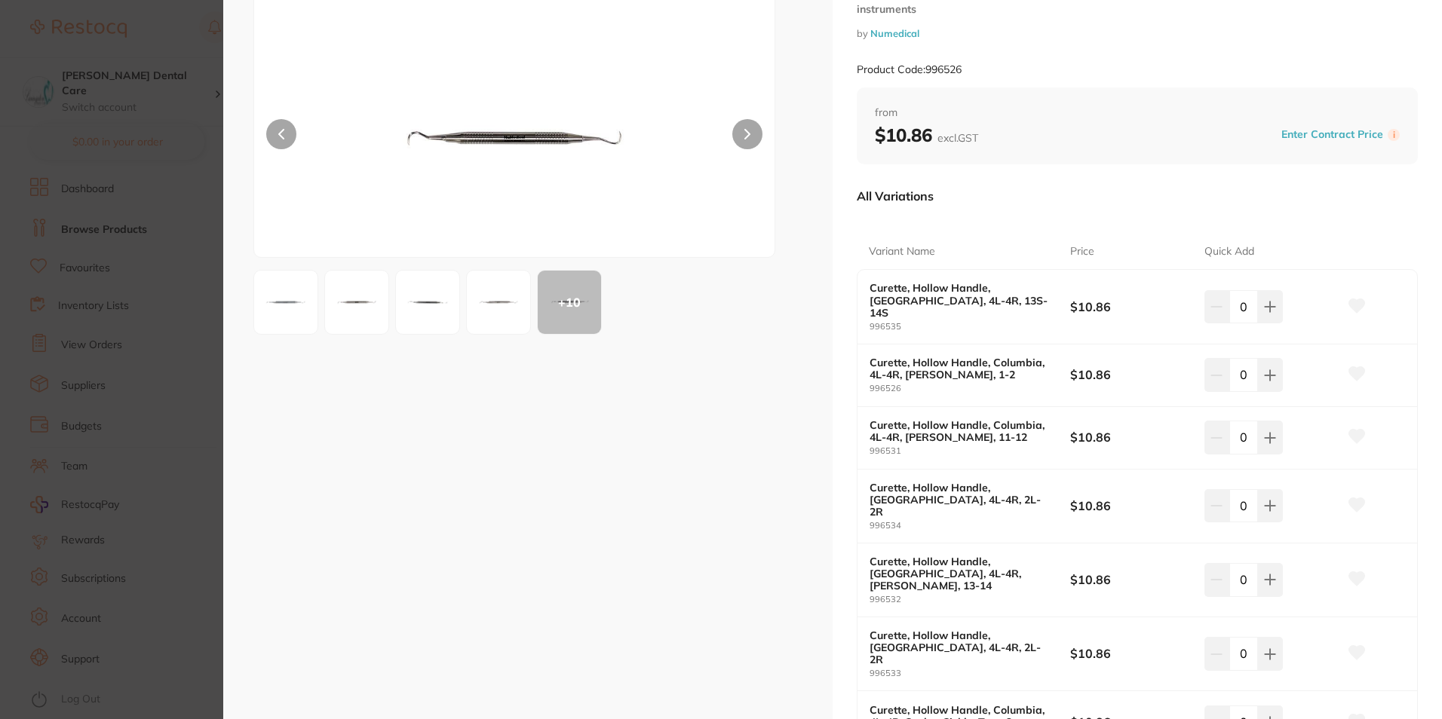
scroll to position [0, 0]
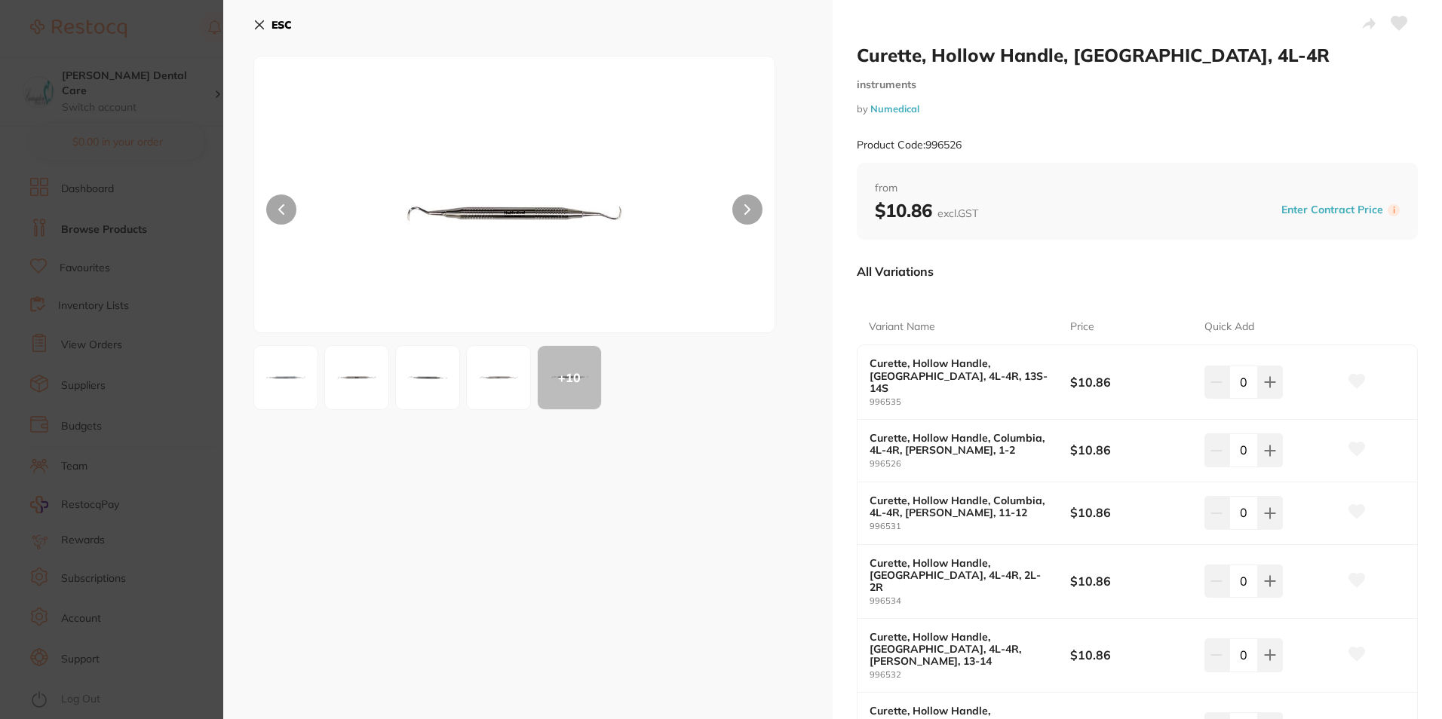
click at [756, 215] on button at bounding box center [747, 210] width 30 height 30
click at [753, 206] on button at bounding box center [747, 210] width 30 height 30
click at [284, 205] on button at bounding box center [281, 210] width 30 height 30
click at [286, 206] on button at bounding box center [281, 210] width 30 height 30
click at [532, 216] on img at bounding box center [514, 213] width 312 height 238
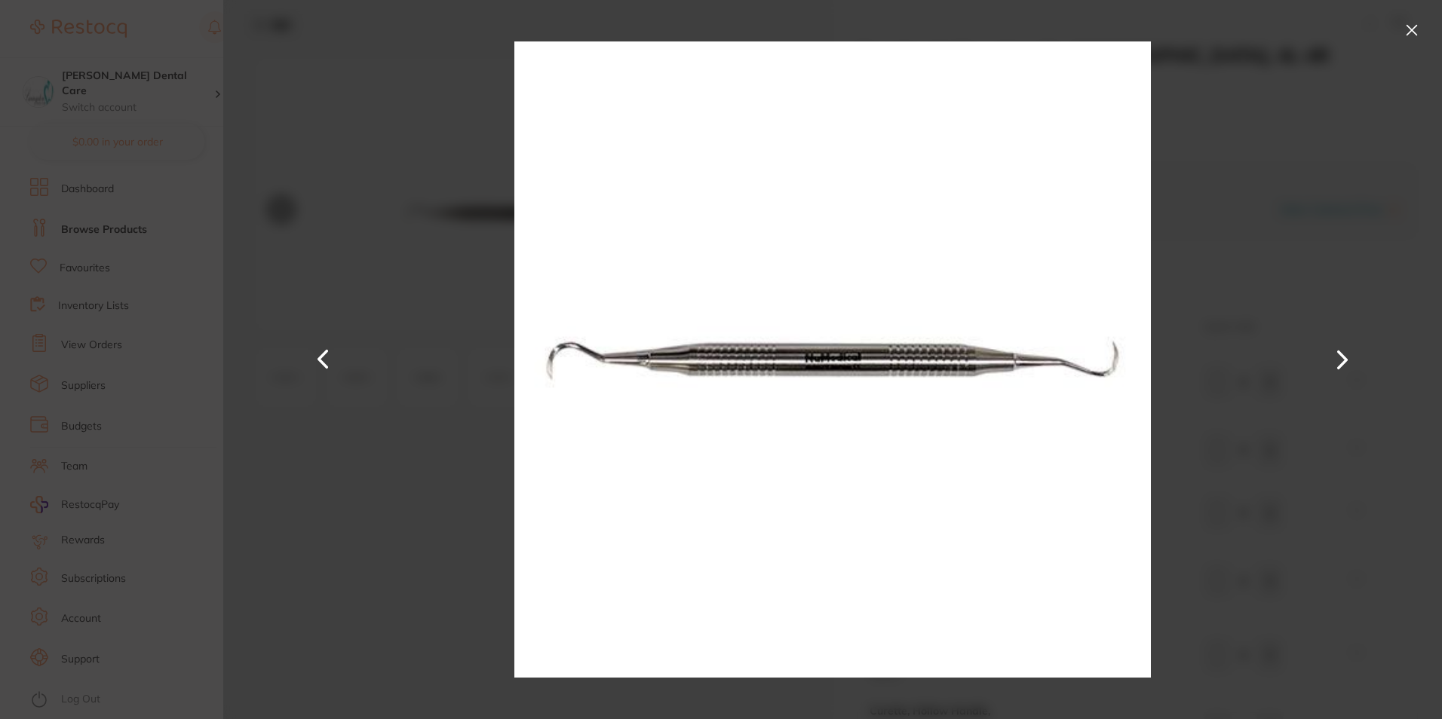
click at [953, 384] on img at bounding box center [832, 359] width 637 height 719
click at [1408, 29] on button at bounding box center [1412, 30] width 24 height 24
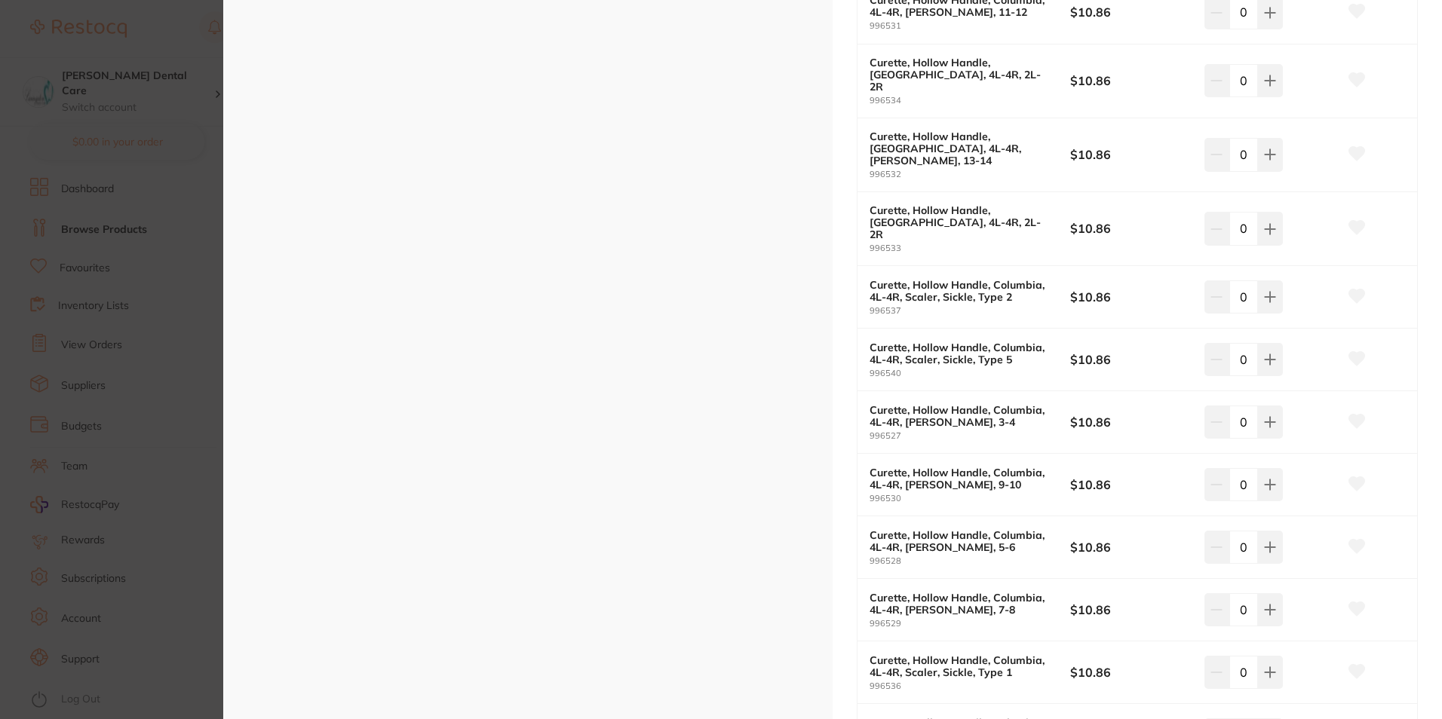
scroll to position [528, 0]
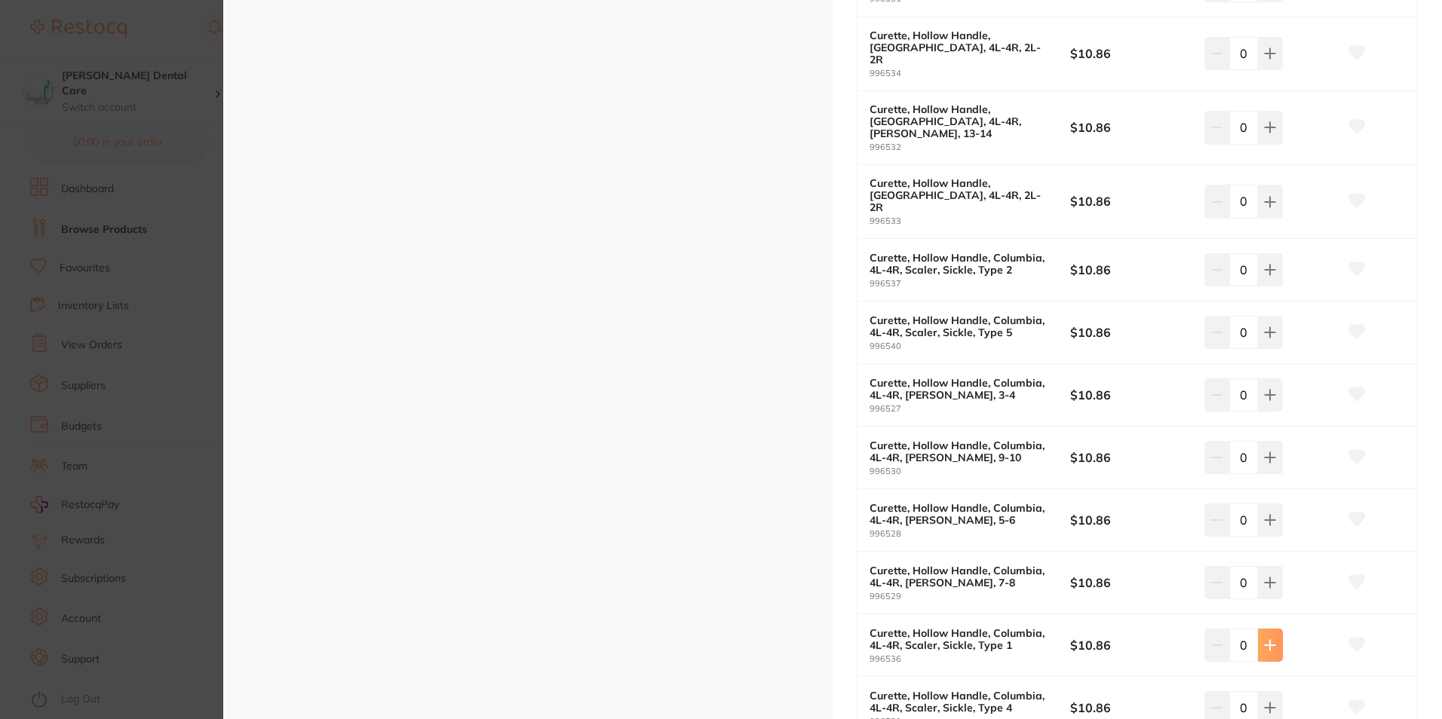
click at [1272, 640] on icon at bounding box center [1270, 646] width 12 height 12
type input "3"
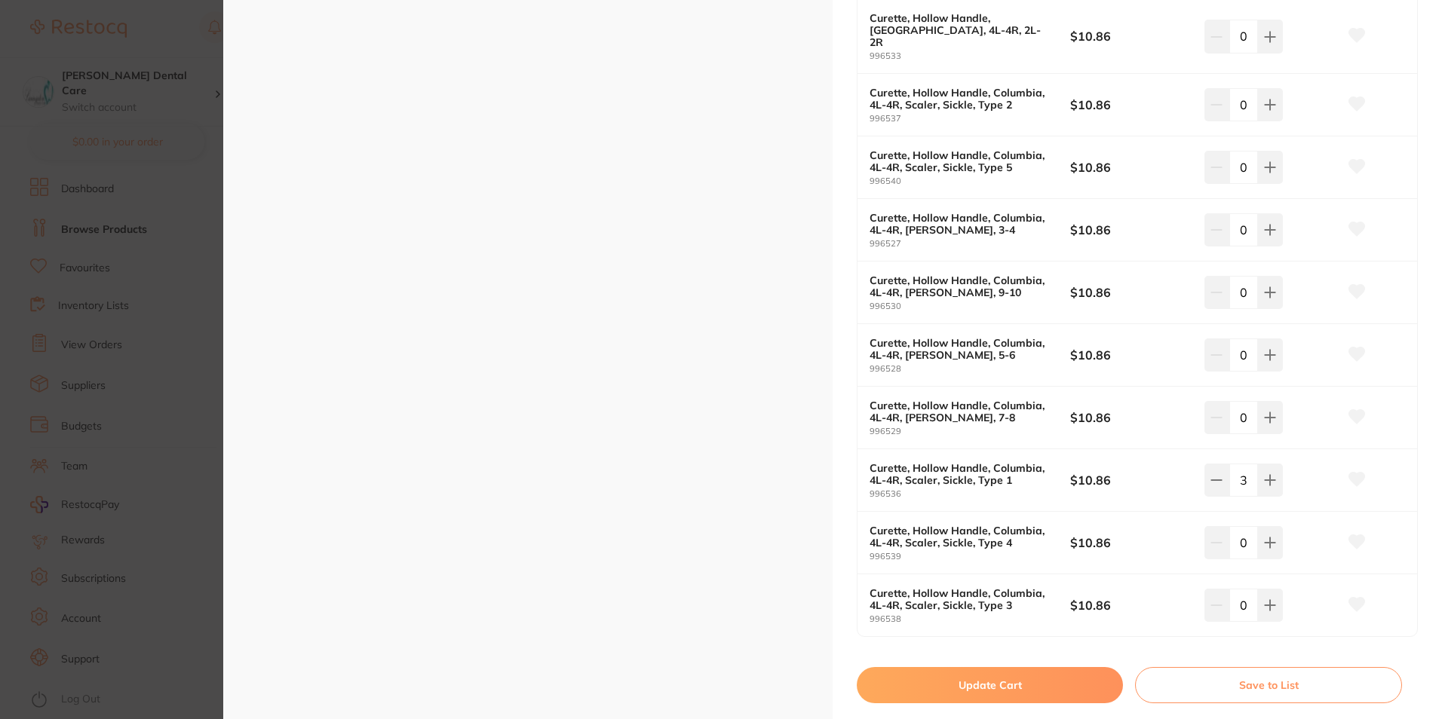
scroll to position [905, 0]
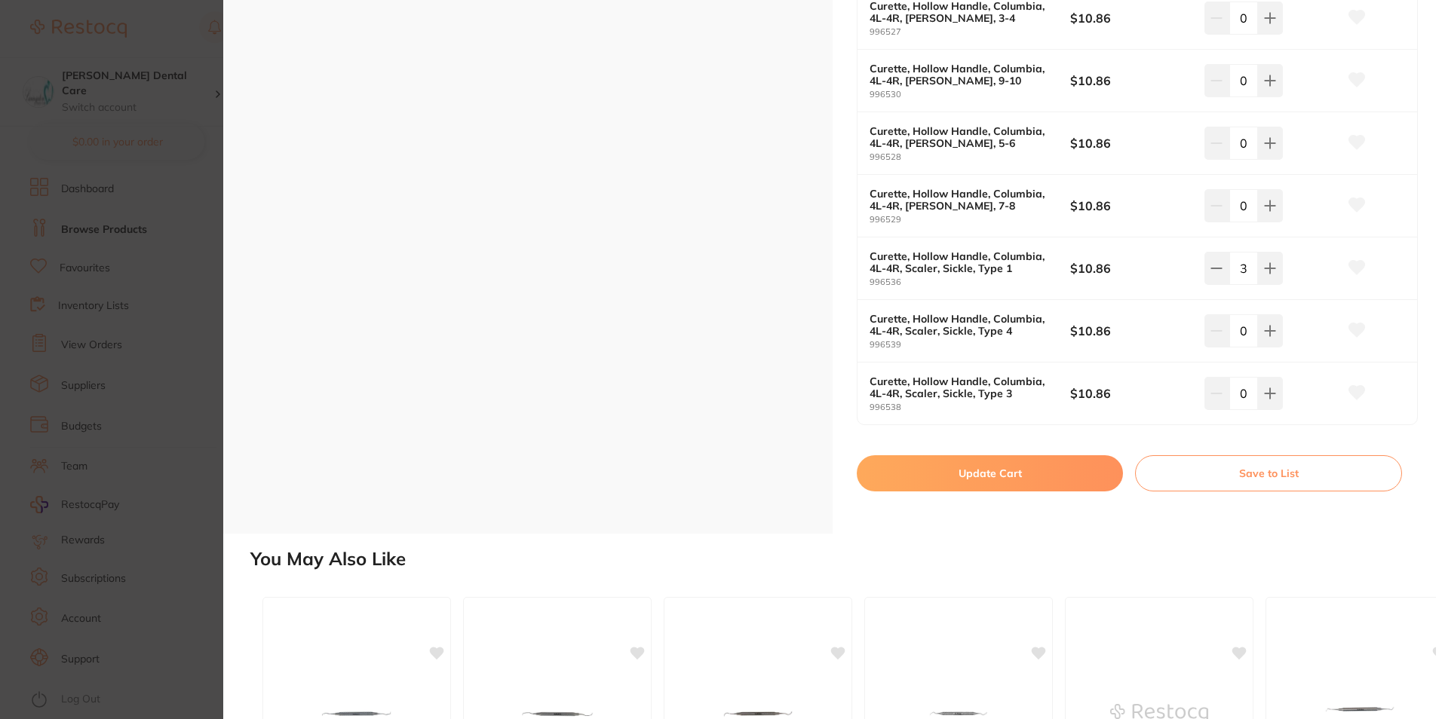
click at [1058, 456] on button "Update Cart" at bounding box center [990, 474] width 266 height 36
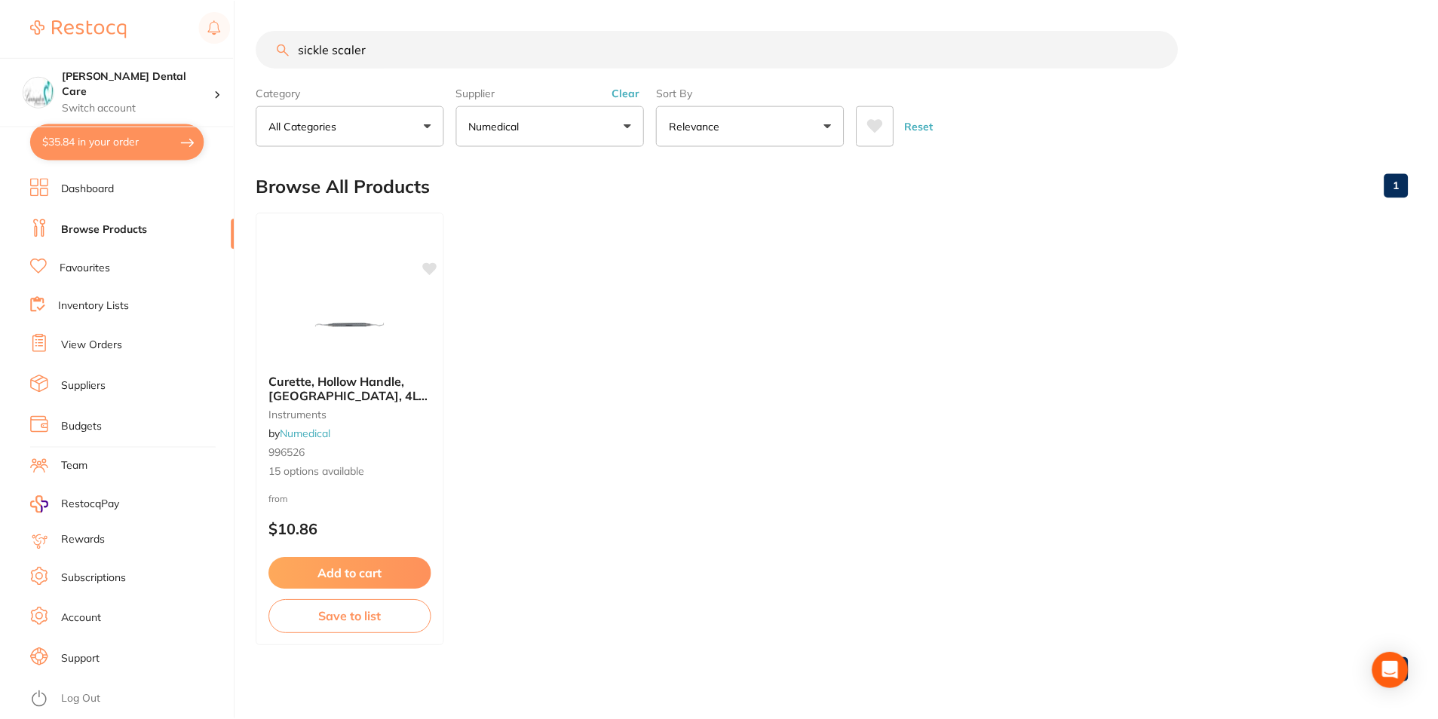
scroll to position [5, 0]
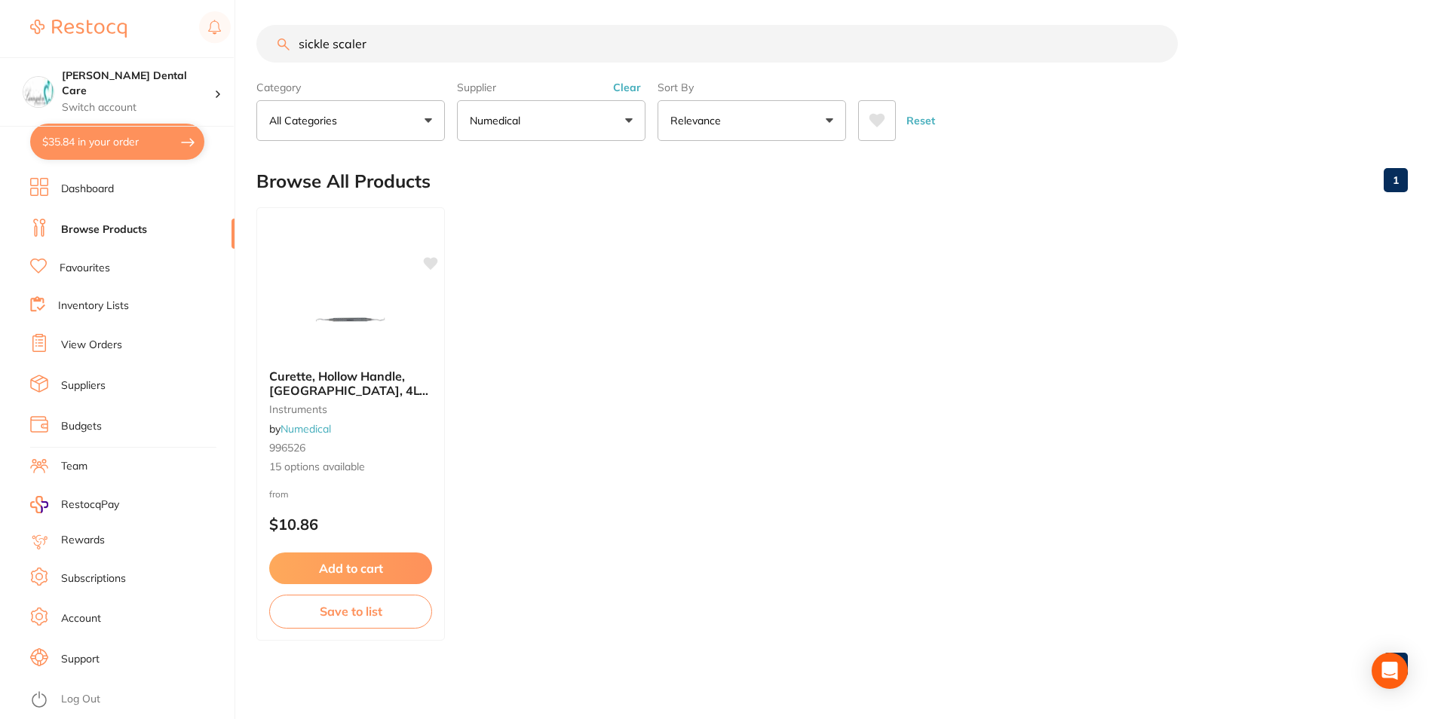
click at [91, 191] on link "Dashboard" at bounding box center [87, 189] width 53 height 15
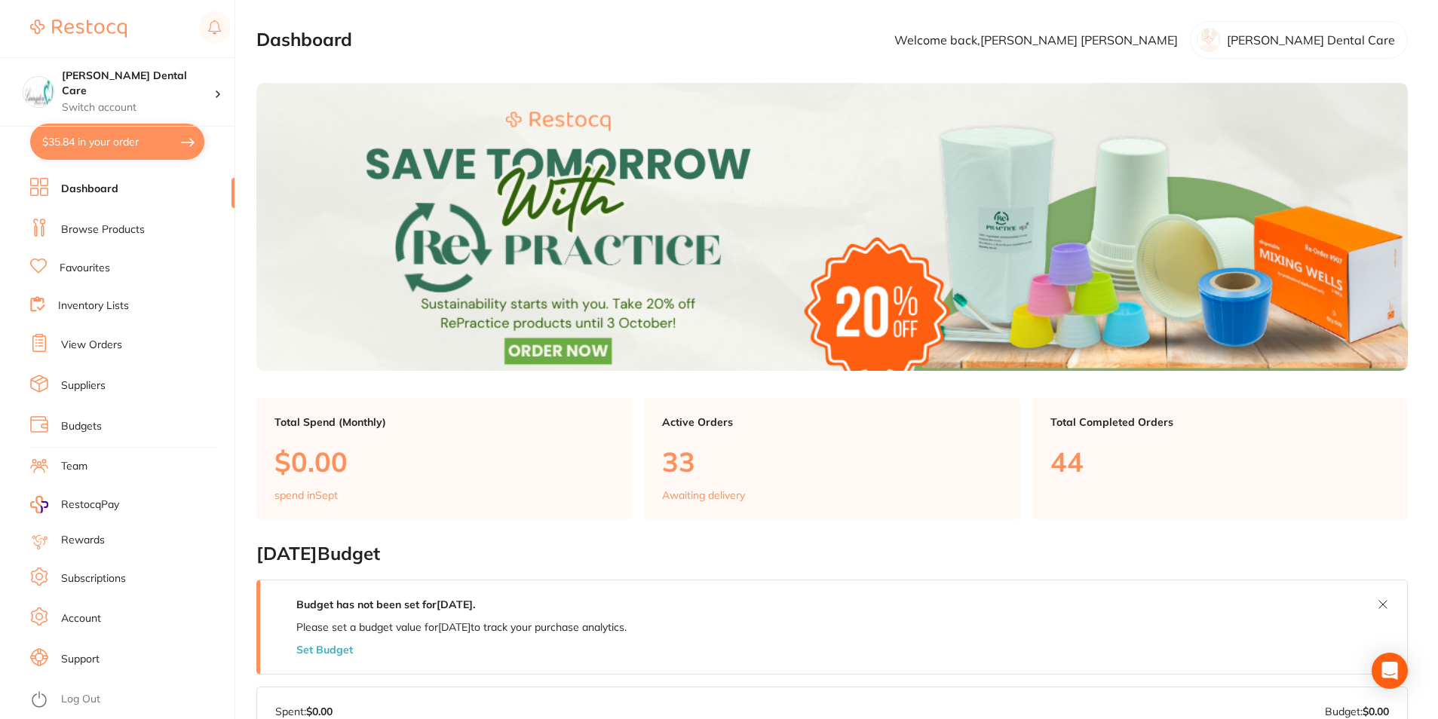
click at [106, 137] on button "$35.84 in your order" at bounding box center [117, 142] width 174 height 36
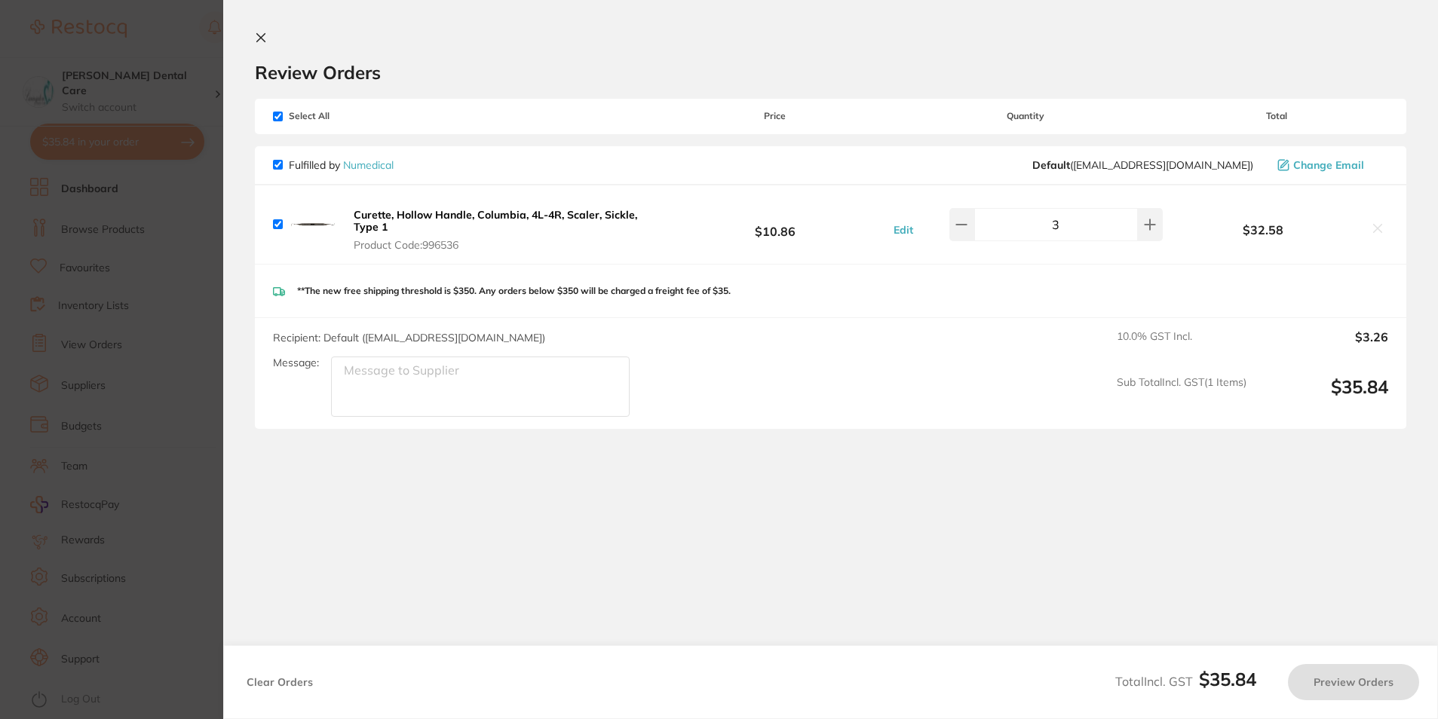
checkbox input "true"
click at [1149, 225] on icon at bounding box center [1153, 224] width 10 height 10
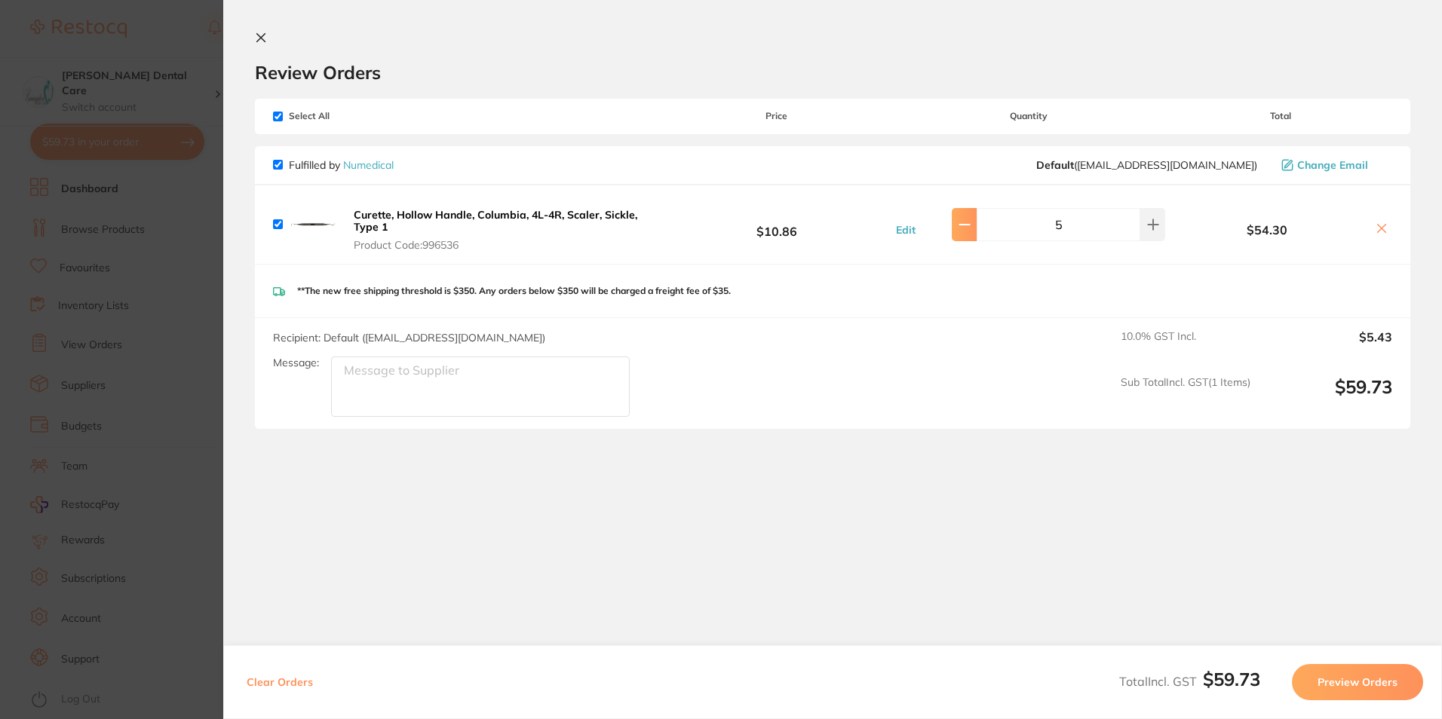
click at [968, 234] on button at bounding box center [964, 224] width 25 height 33
type input "4"
click at [262, 36] on icon at bounding box center [261, 38] width 8 height 8
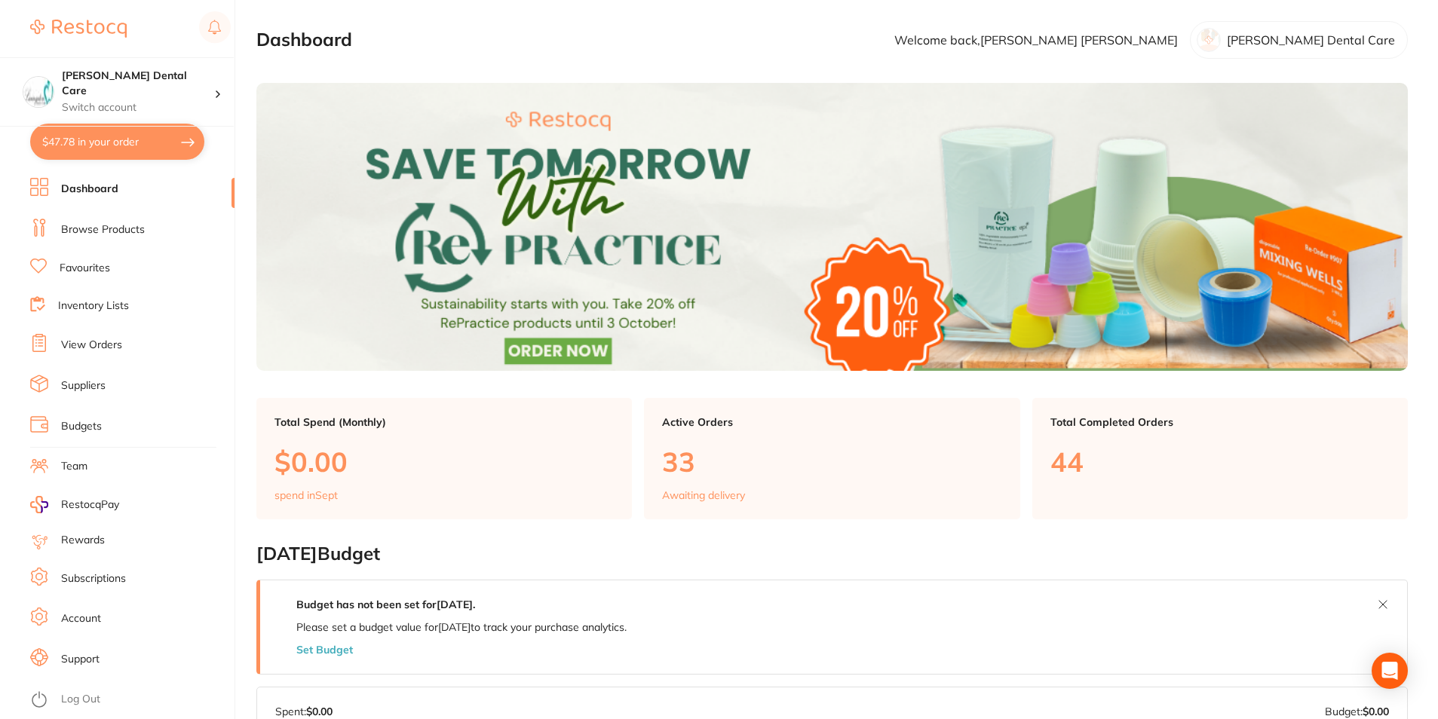
click at [103, 228] on link "Browse Products" at bounding box center [103, 229] width 84 height 15
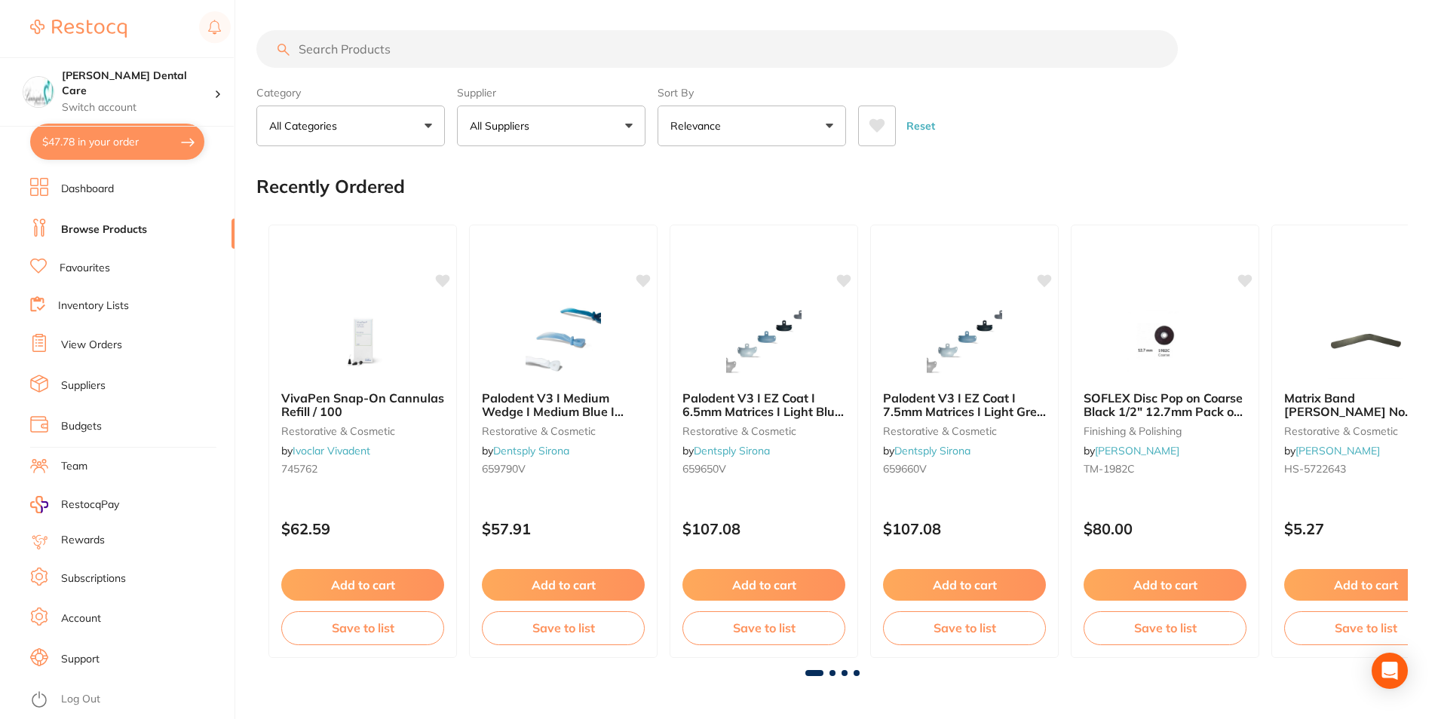
click at [461, 54] on input "search" at bounding box center [717, 49] width 922 height 38
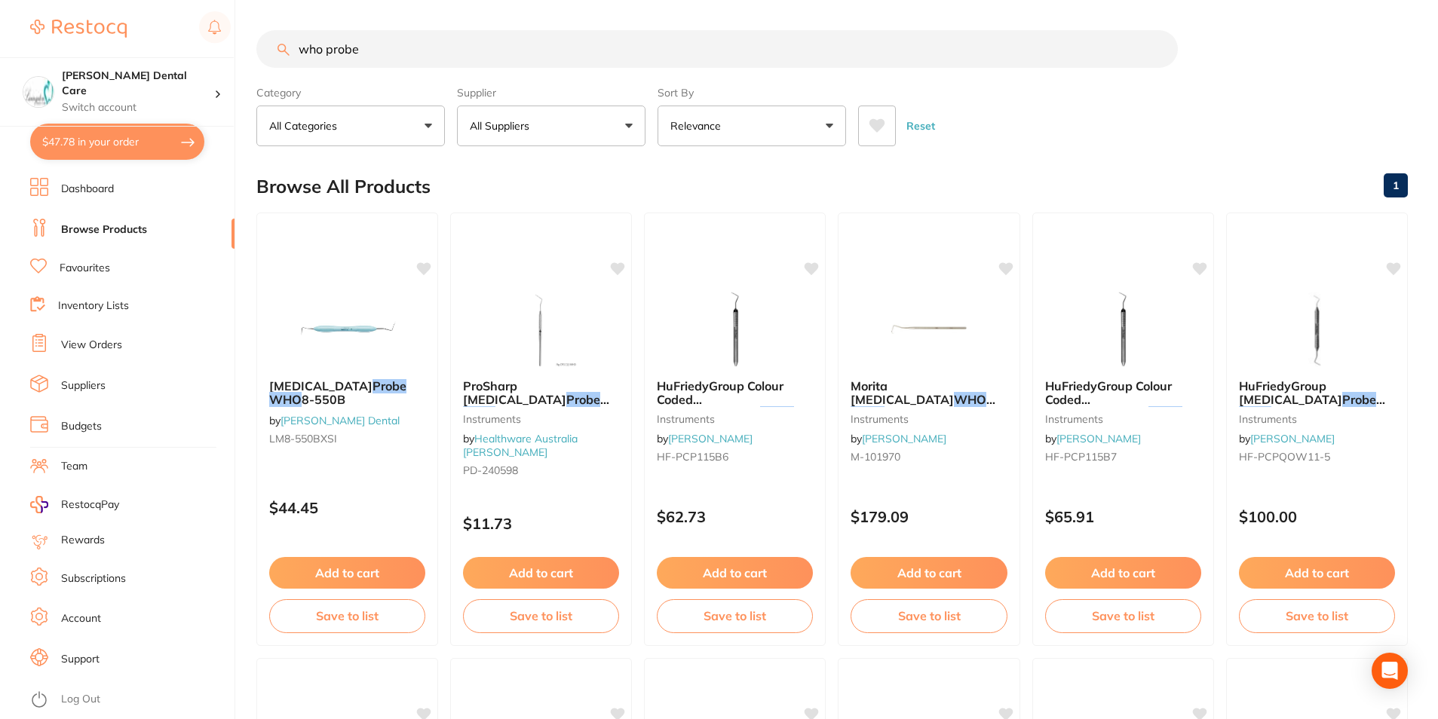
click at [583, 130] on button "All Suppliers" at bounding box center [551, 126] width 189 height 41
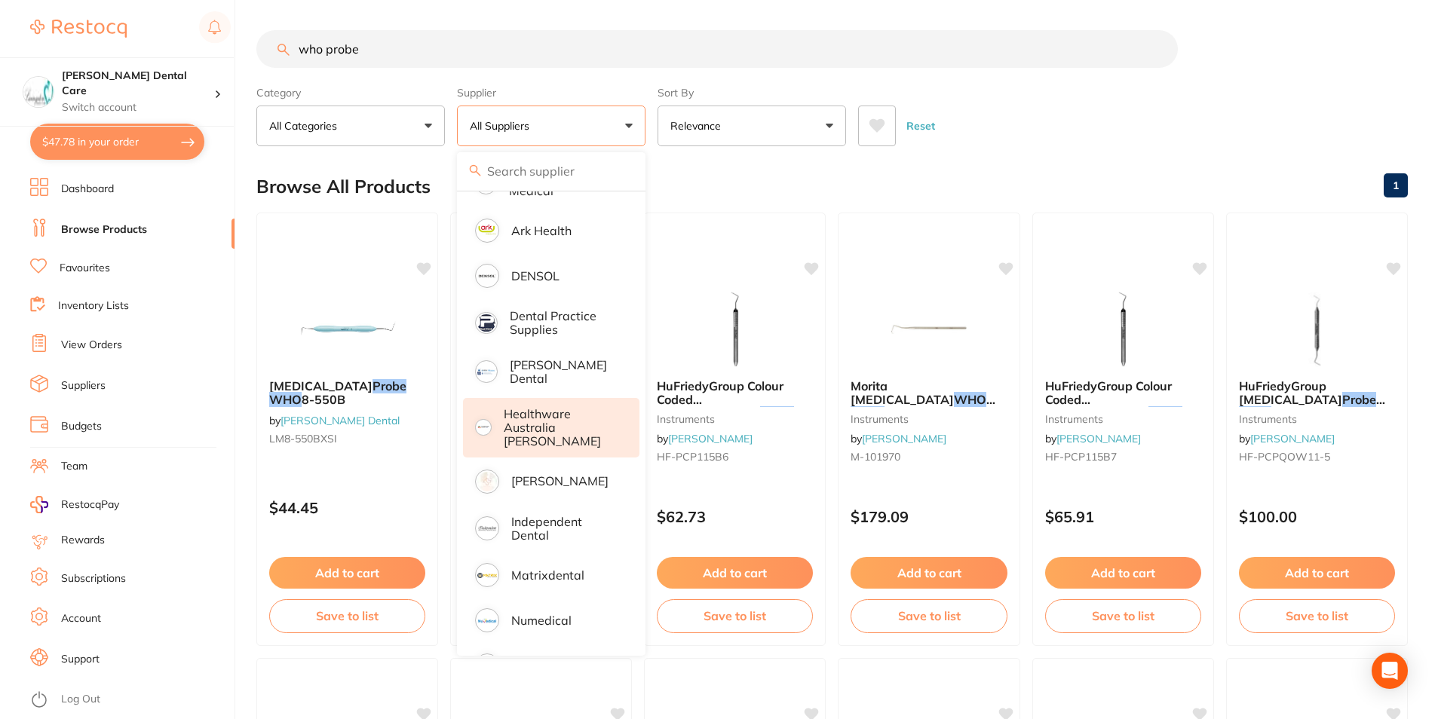
scroll to position [244, 0]
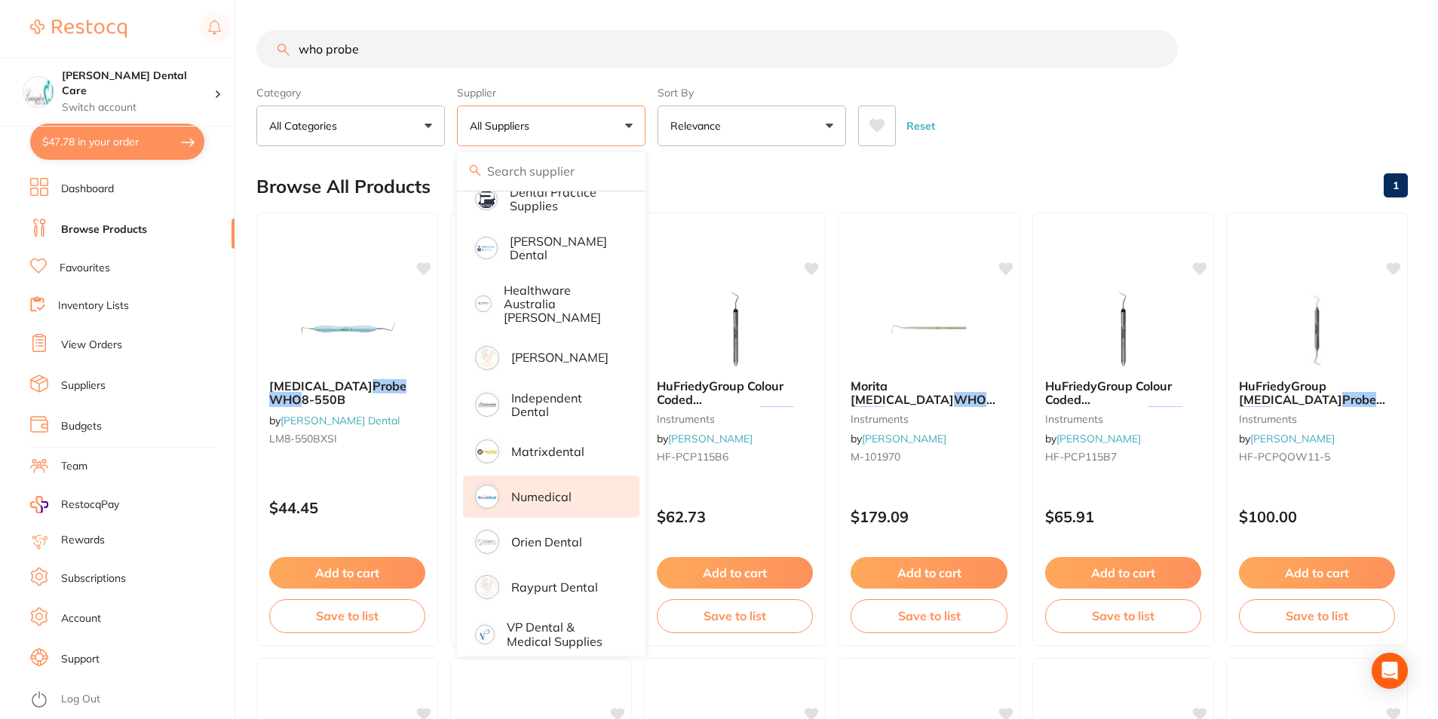
click at [564, 490] on p "Numedical" at bounding box center [541, 497] width 60 height 14
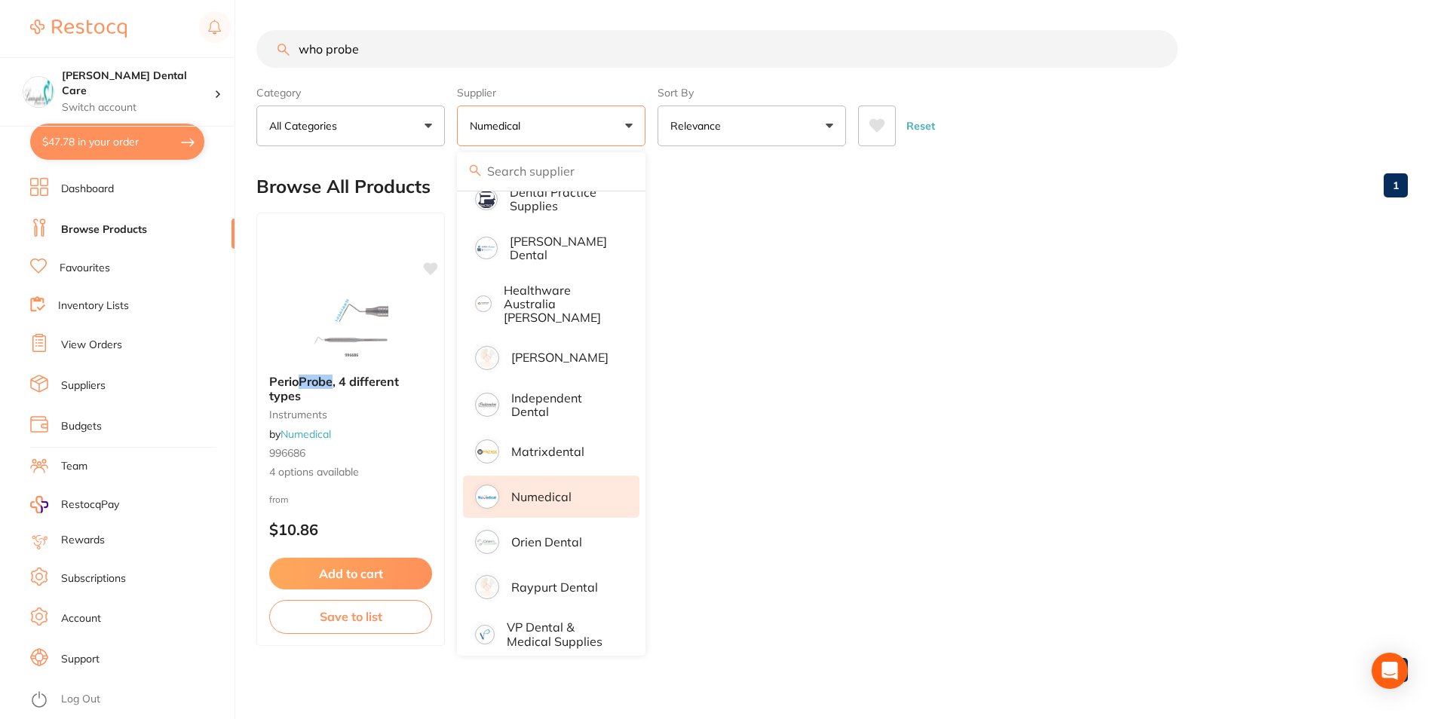
click at [1009, 323] on ul "Perio Probe , 4 different types instruments by Numedical 996686 4 options avail…" at bounding box center [832, 430] width 1152 height 434
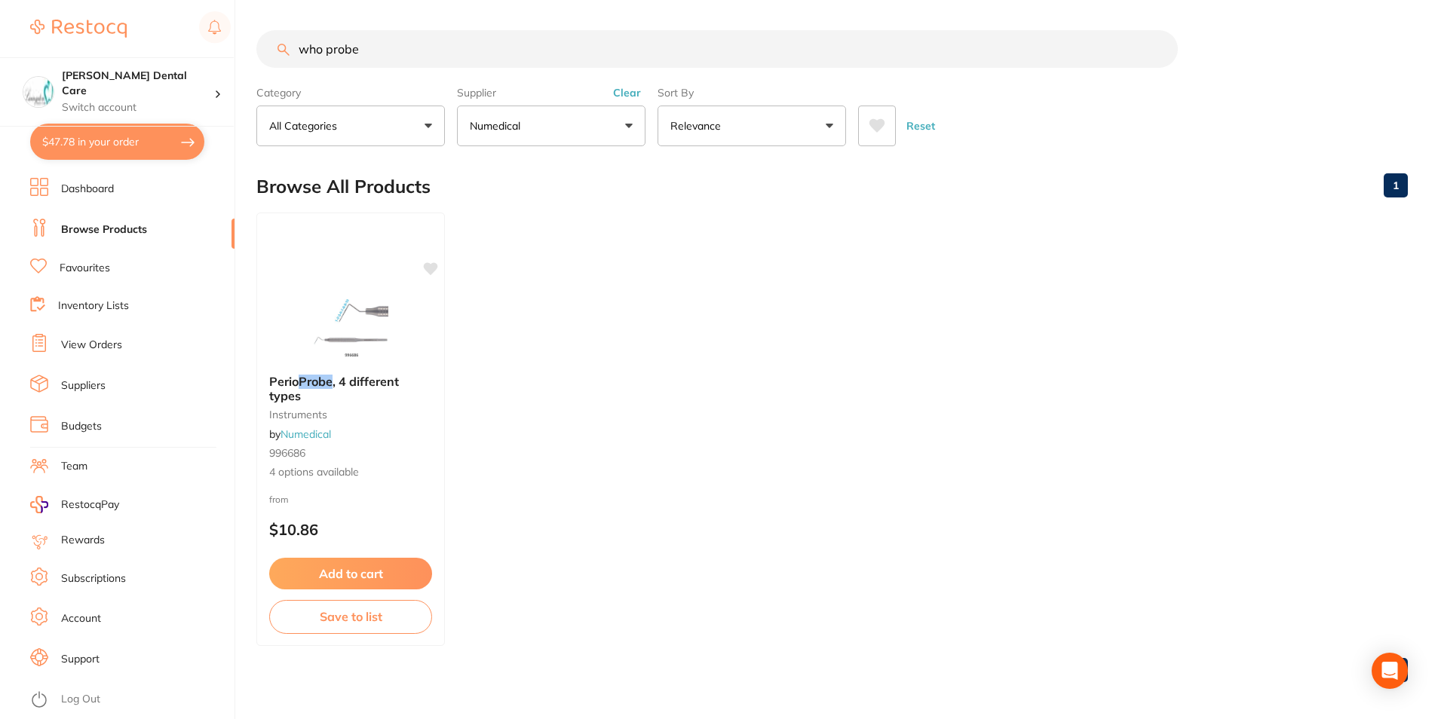
drag, startPoint x: 321, startPoint y: 47, endPoint x: 294, endPoint y: 51, distance: 27.4
click at [294, 51] on input "who probe" at bounding box center [717, 49] width 922 height 38
type input "probe"
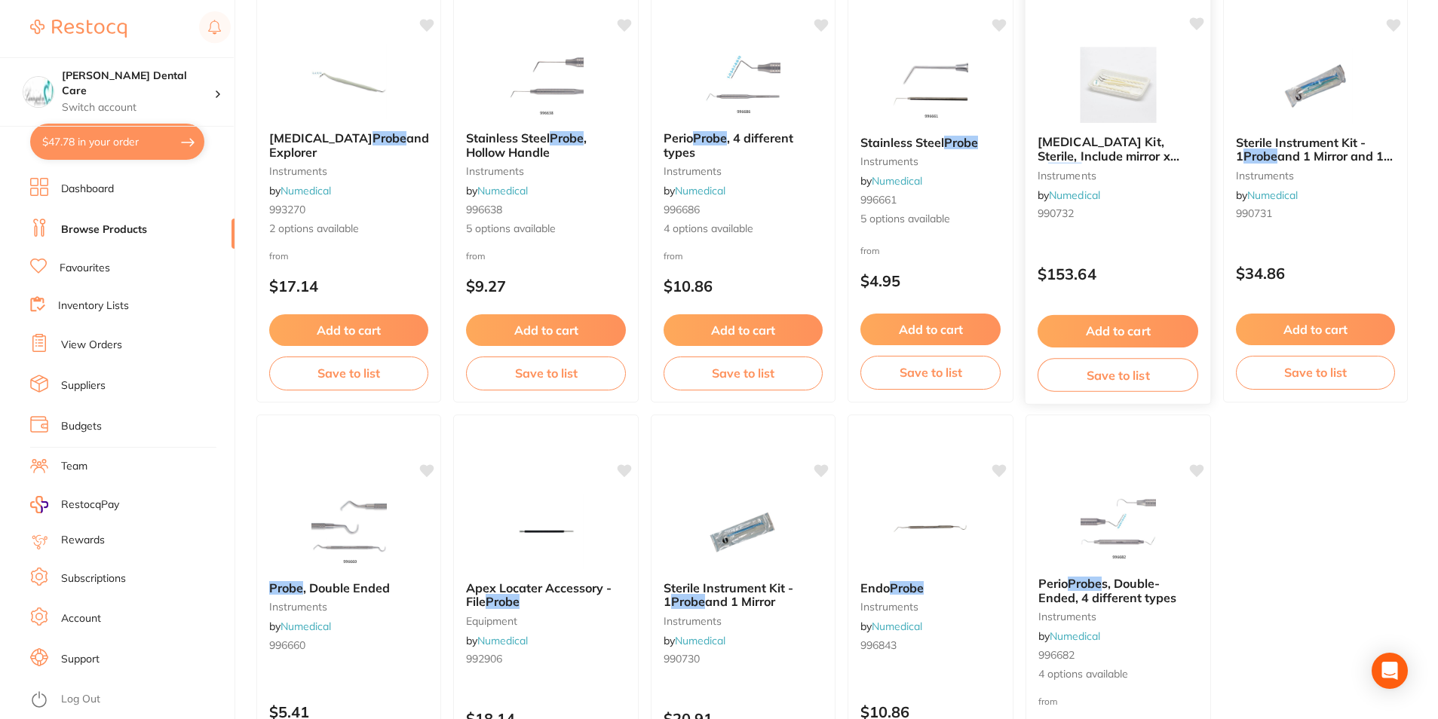
scroll to position [451, 0]
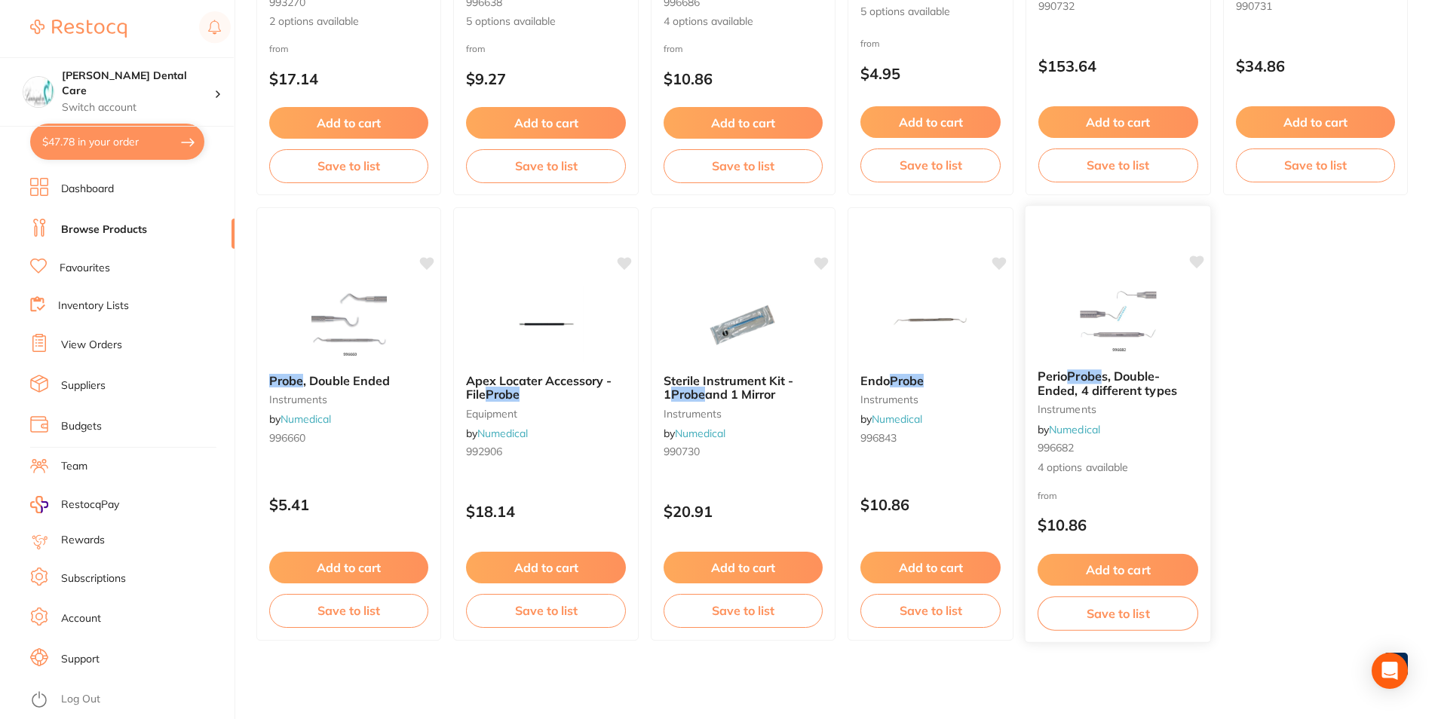
click at [1133, 385] on span "s, Double-Ended, 4 different types" at bounding box center [1108, 383] width 140 height 29
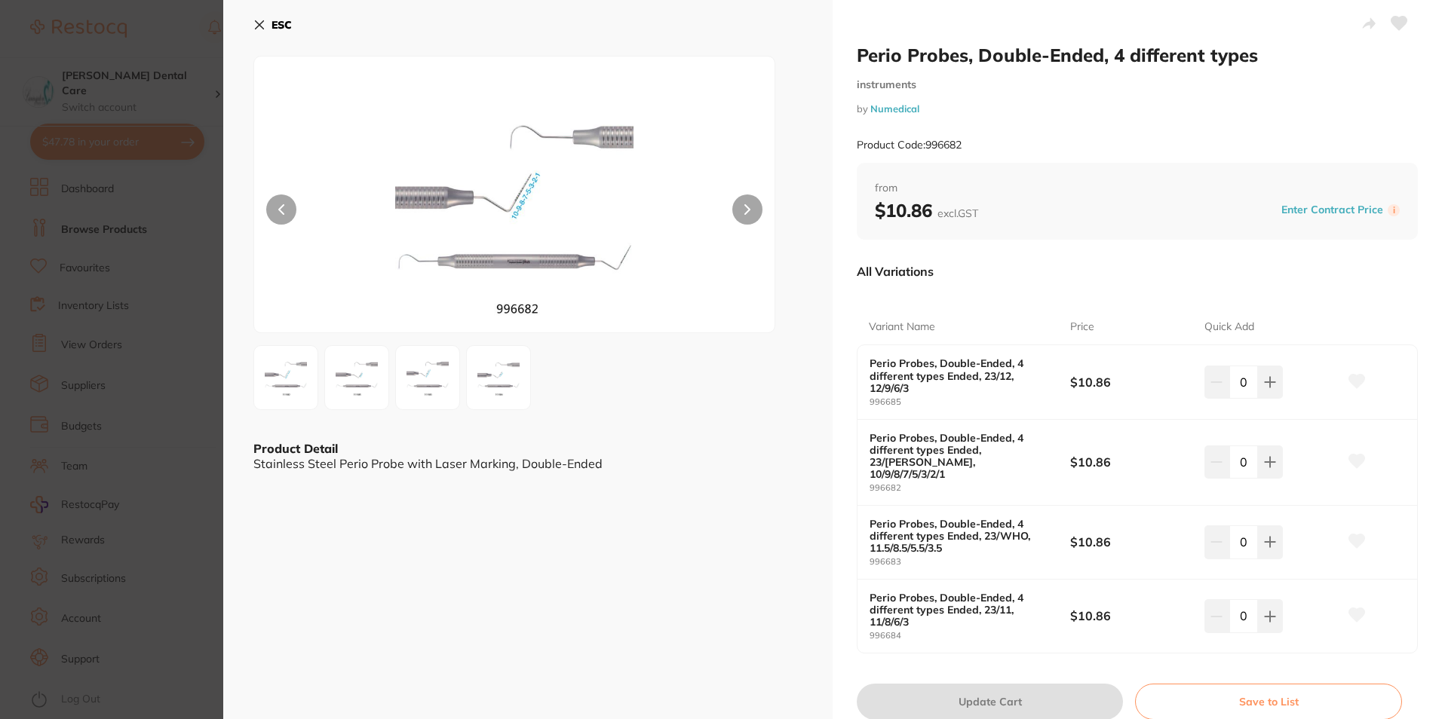
click at [370, 383] on img at bounding box center [357, 378] width 54 height 54
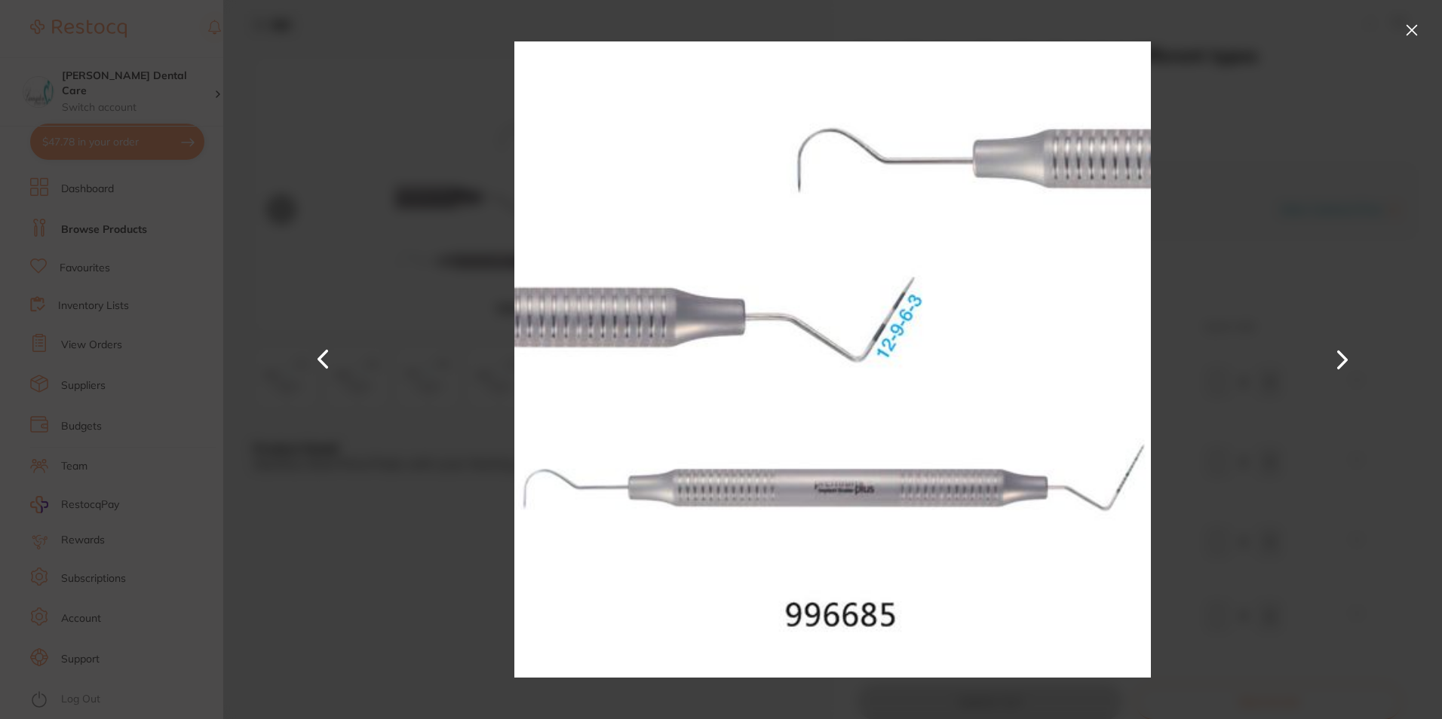
click at [1339, 366] on button at bounding box center [1342, 360] width 36 height 360
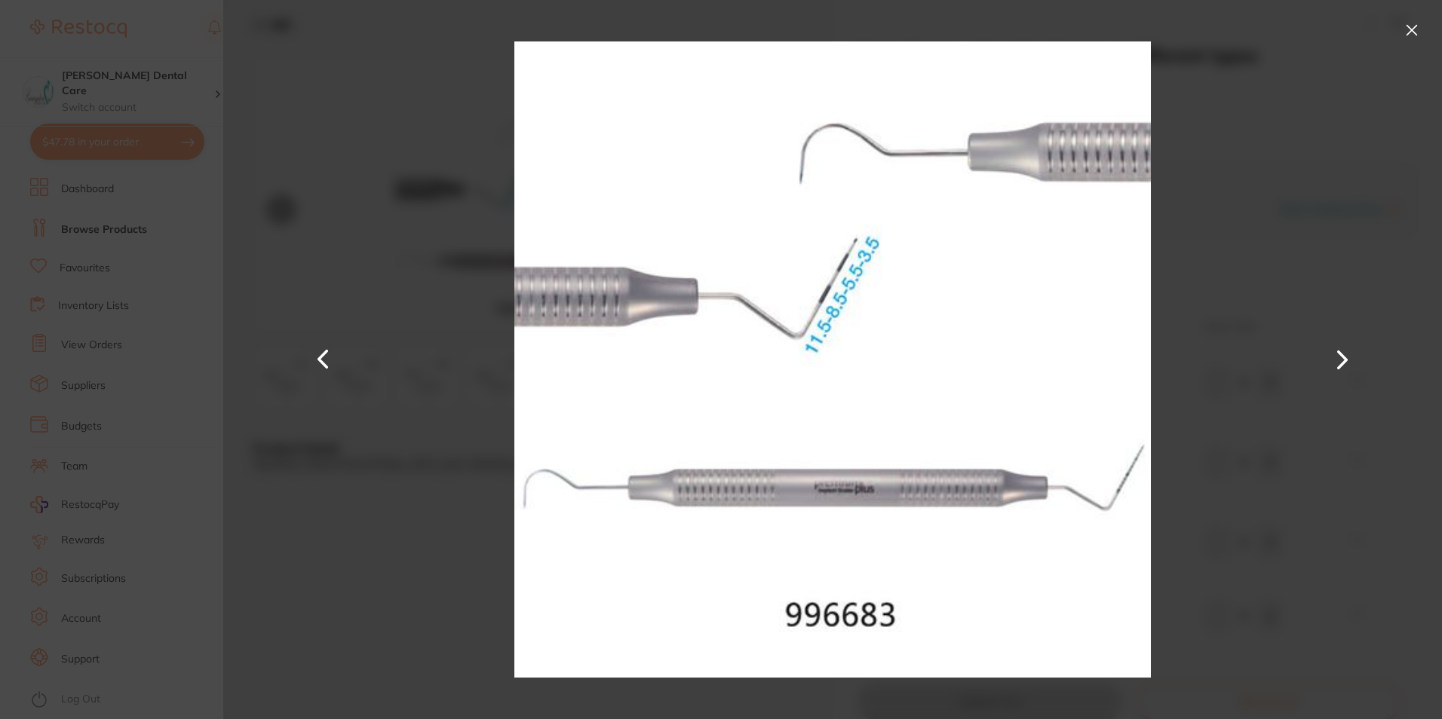
scroll to position [379, 0]
click at [1339, 366] on button at bounding box center [1342, 360] width 36 height 360
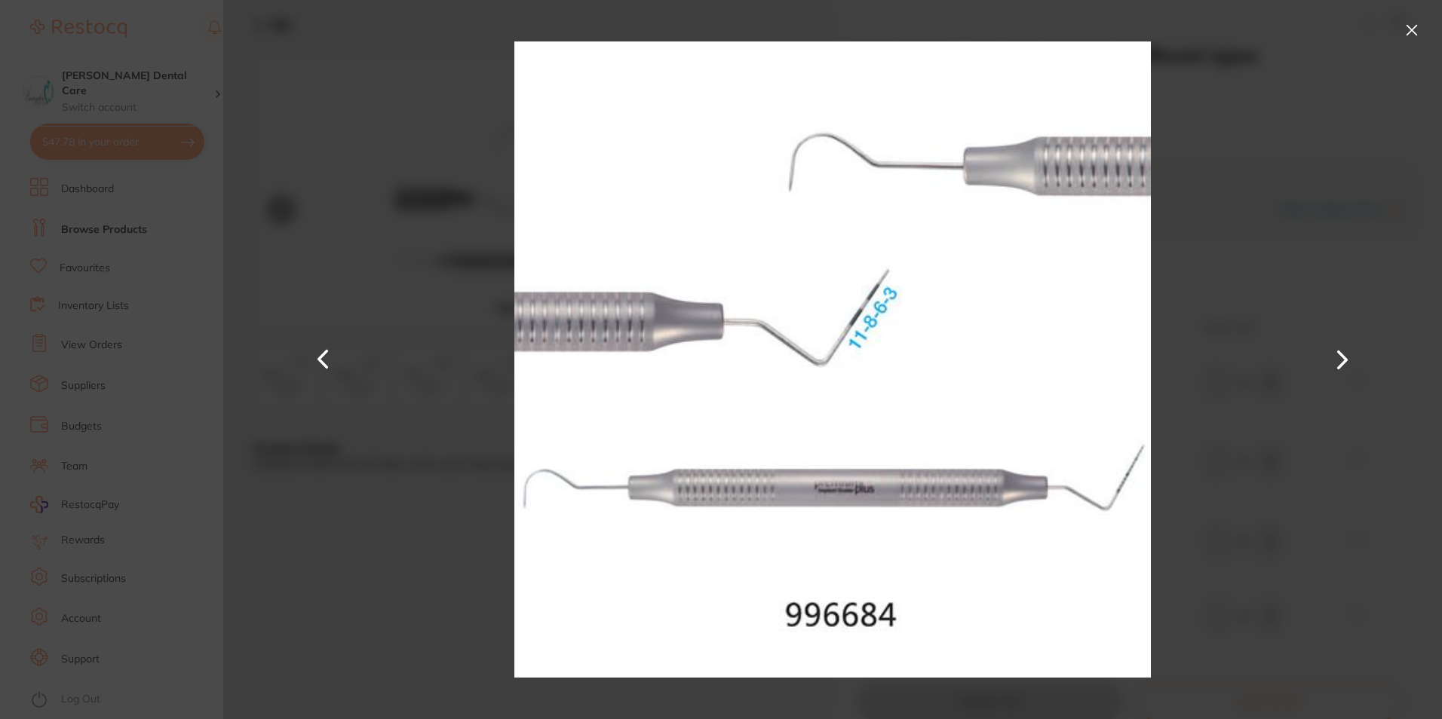
click at [1338, 365] on button at bounding box center [1342, 360] width 36 height 360
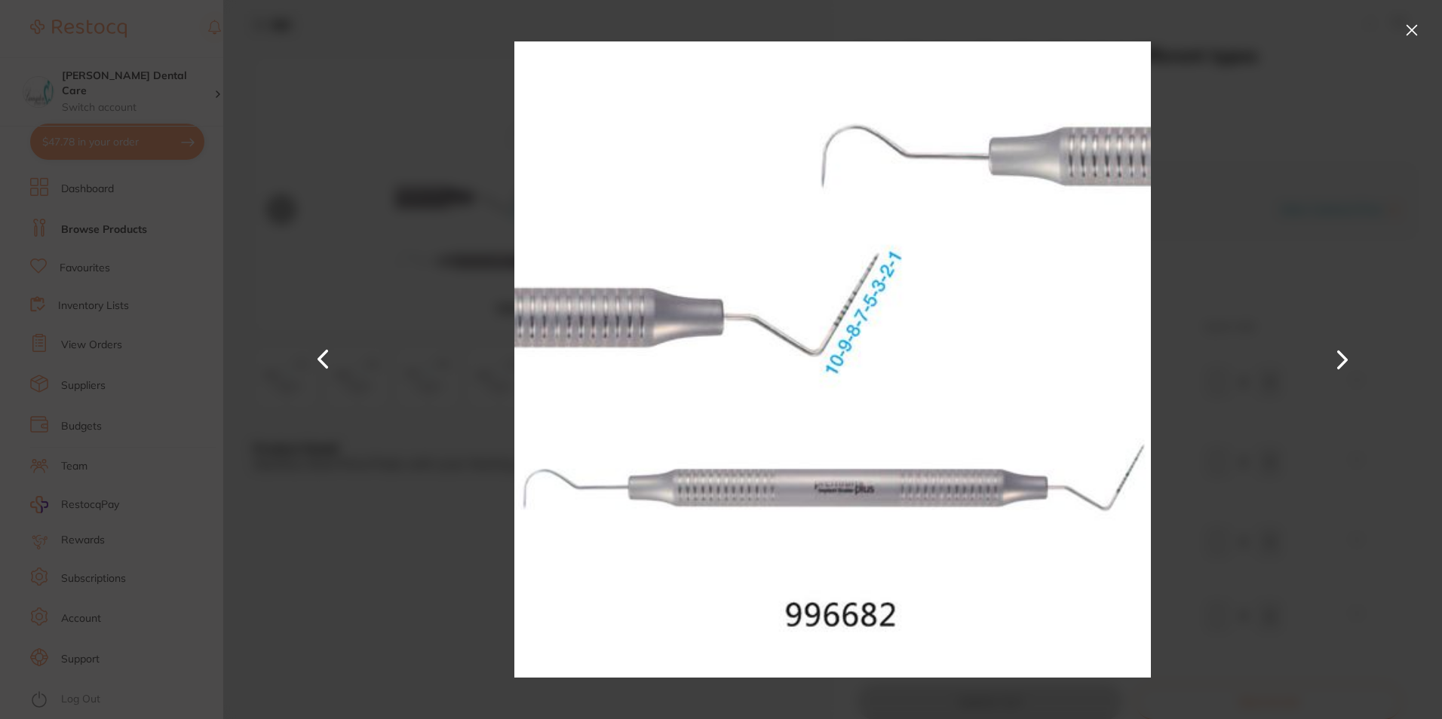
click at [1338, 365] on button at bounding box center [1342, 360] width 36 height 360
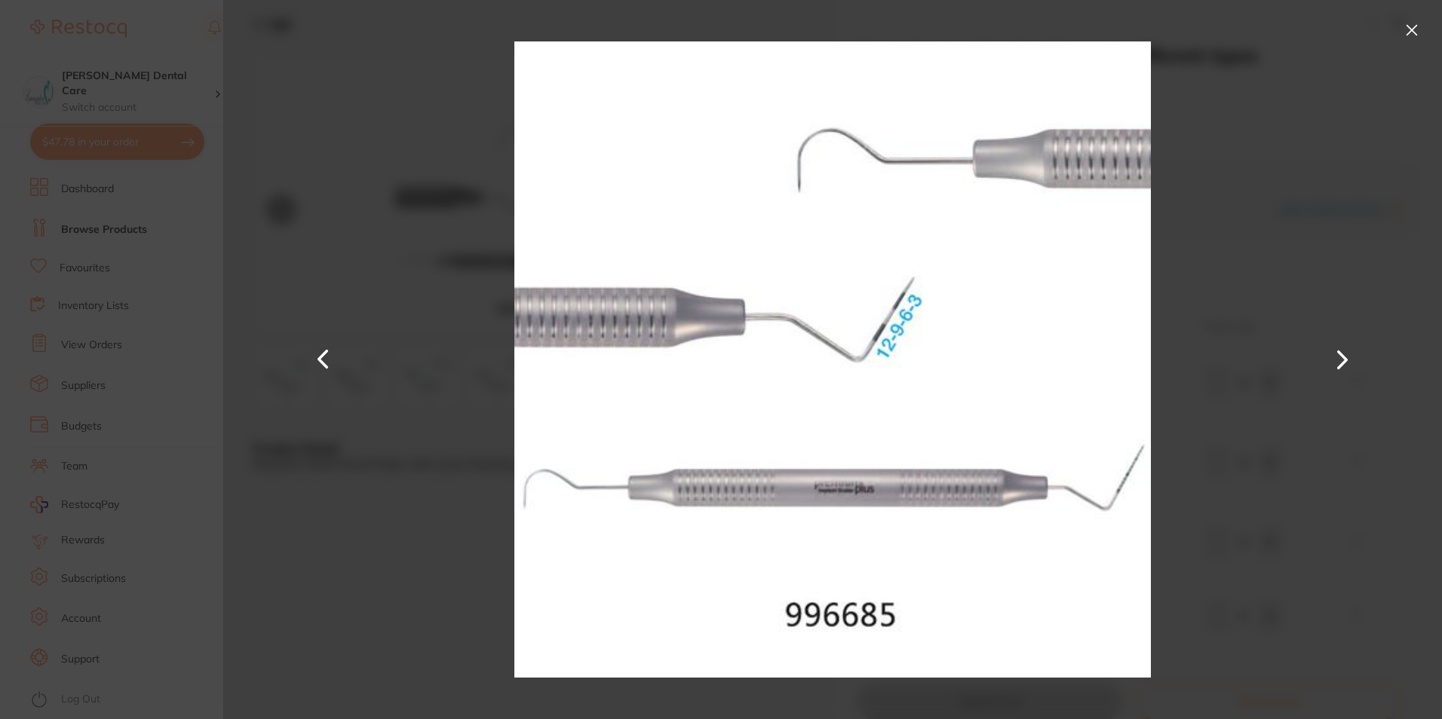
click at [1338, 365] on button at bounding box center [1342, 360] width 36 height 360
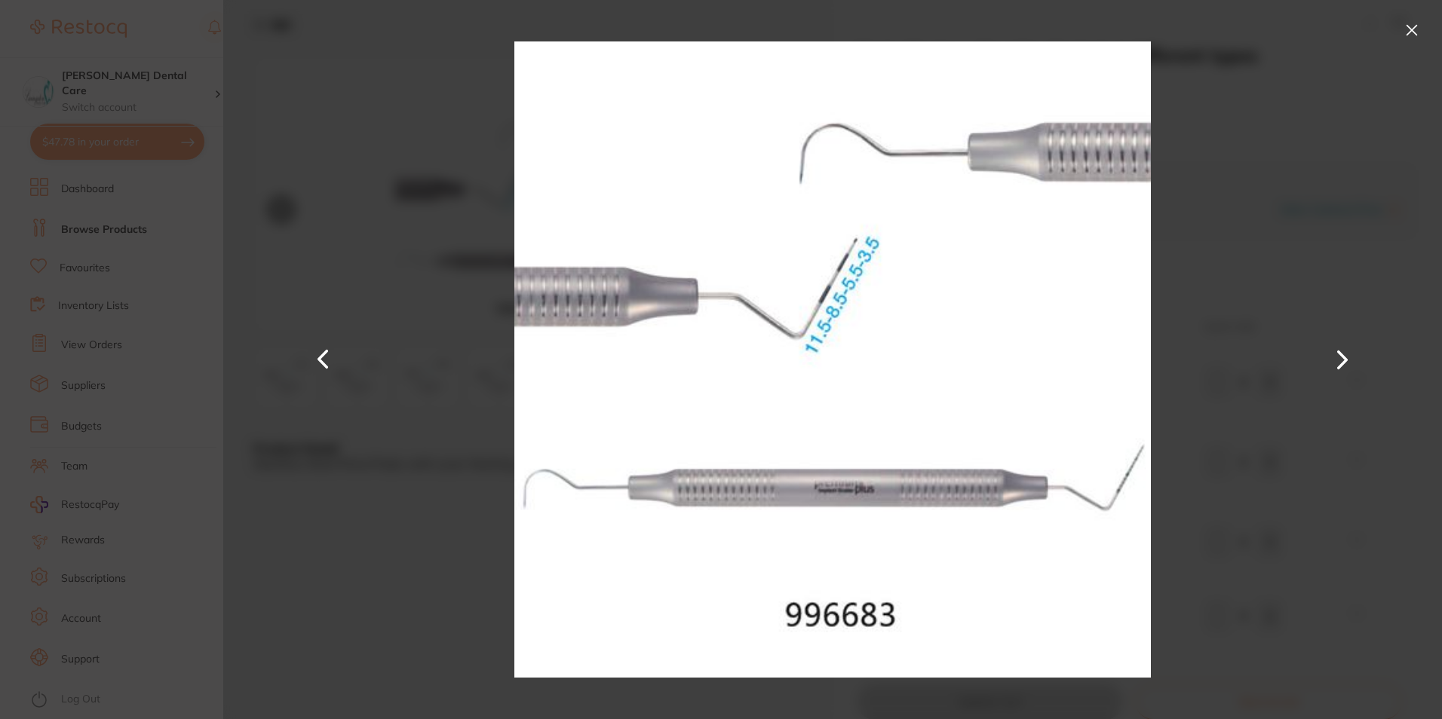
click at [1338, 365] on button at bounding box center [1342, 360] width 36 height 360
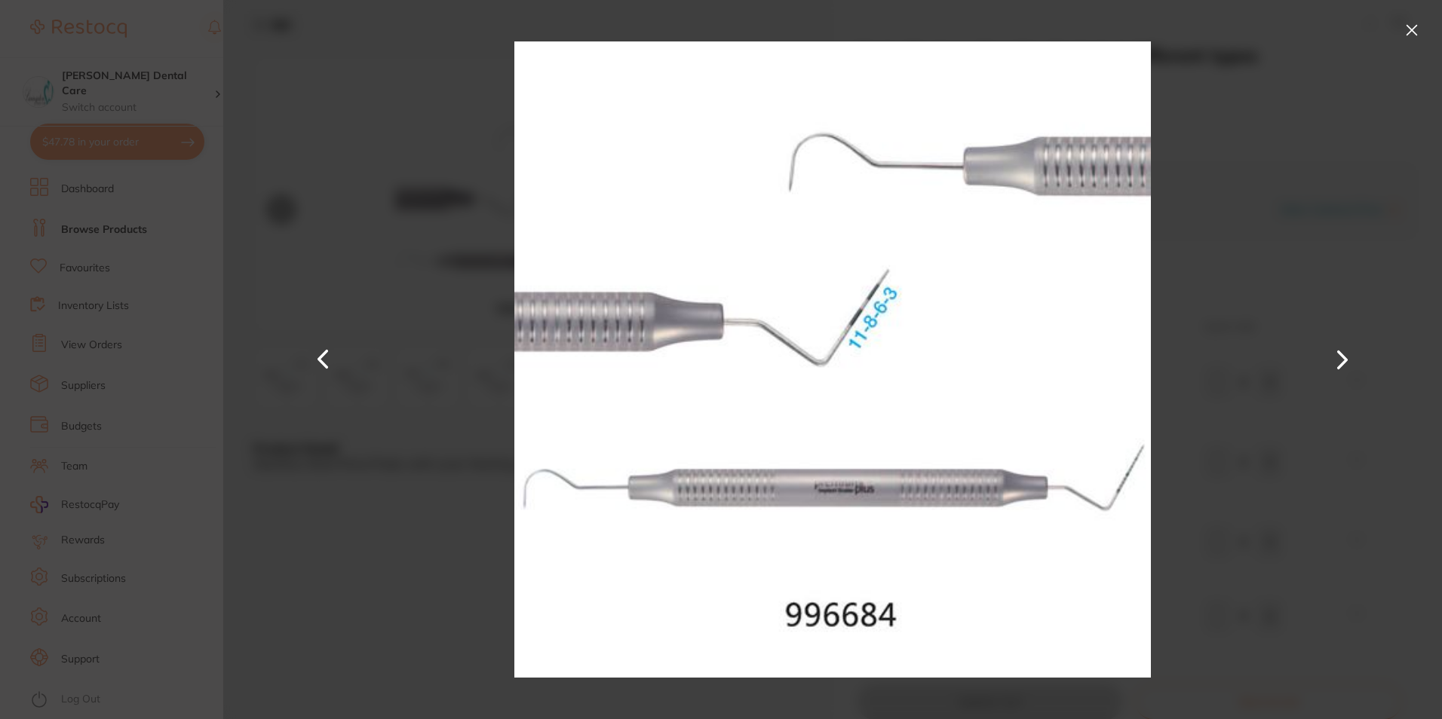
click at [1338, 365] on button at bounding box center [1342, 360] width 36 height 360
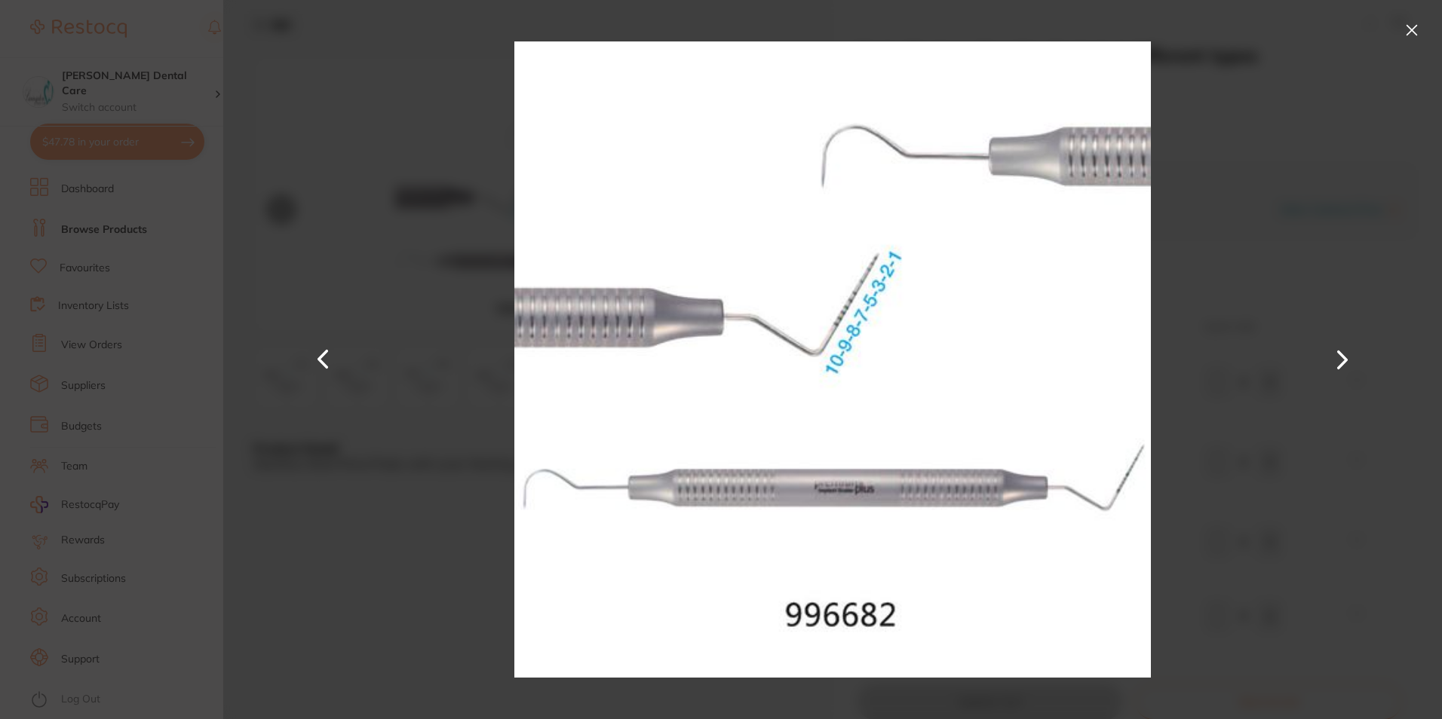
click at [1406, 35] on button at bounding box center [1412, 30] width 24 height 24
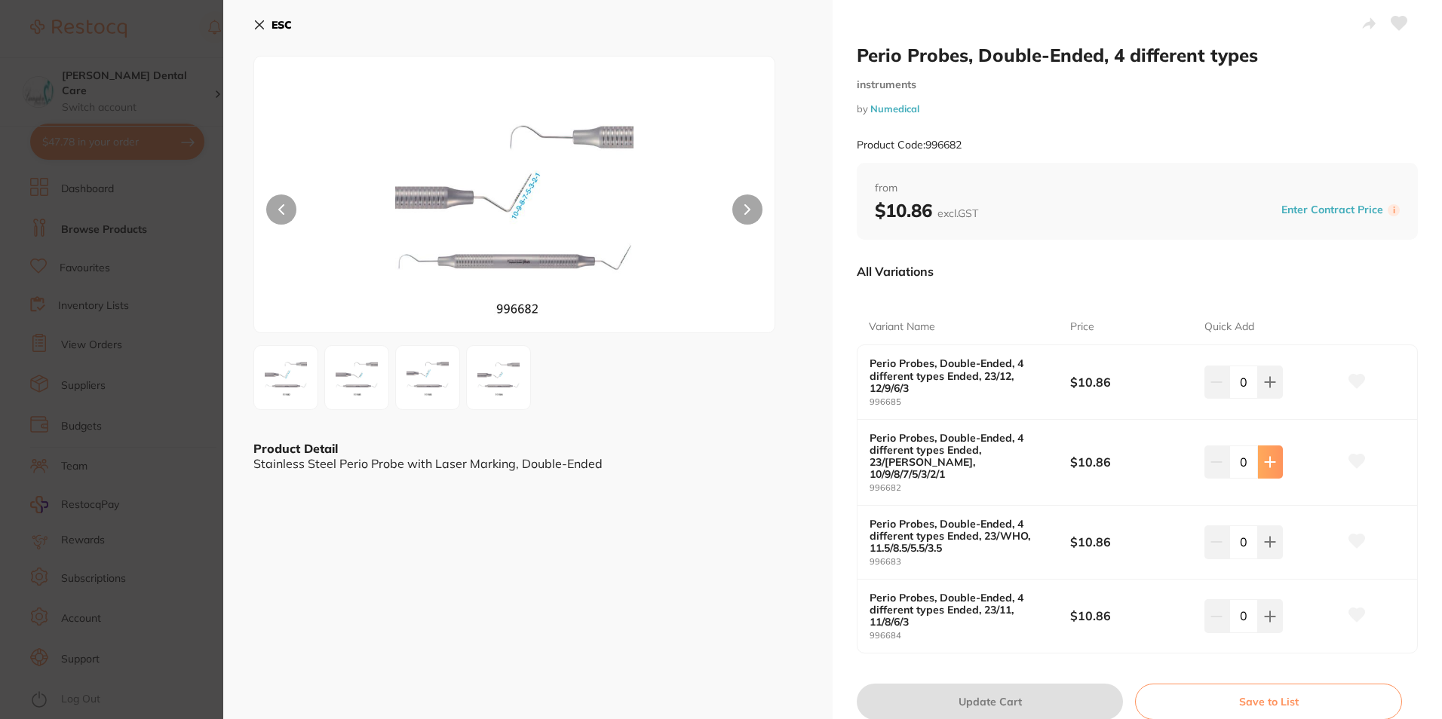
click at [1273, 456] on icon at bounding box center [1270, 462] width 12 height 12
type input "3"
click at [1016, 697] on button "Update Cart" at bounding box center [990, 702] width 266 height 36
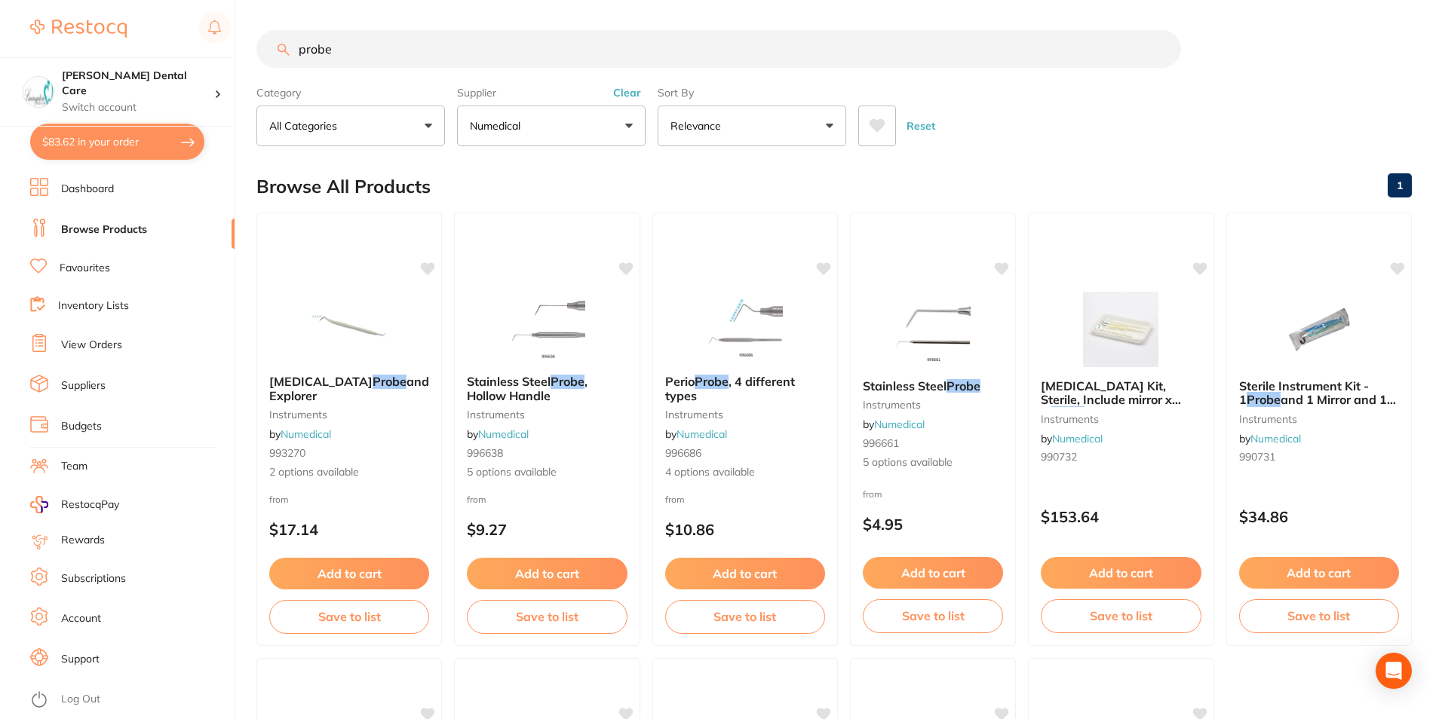
checkbox input "false"
drag, startPoint x: 91, startPoint y: 130, endPoint x: 845, endPoint y: 296, distance: 772.1
click at [91, 130] on button "$83.62 in your order" at bounding box center [117, 142] width 174 height 36
checkbox input "true"
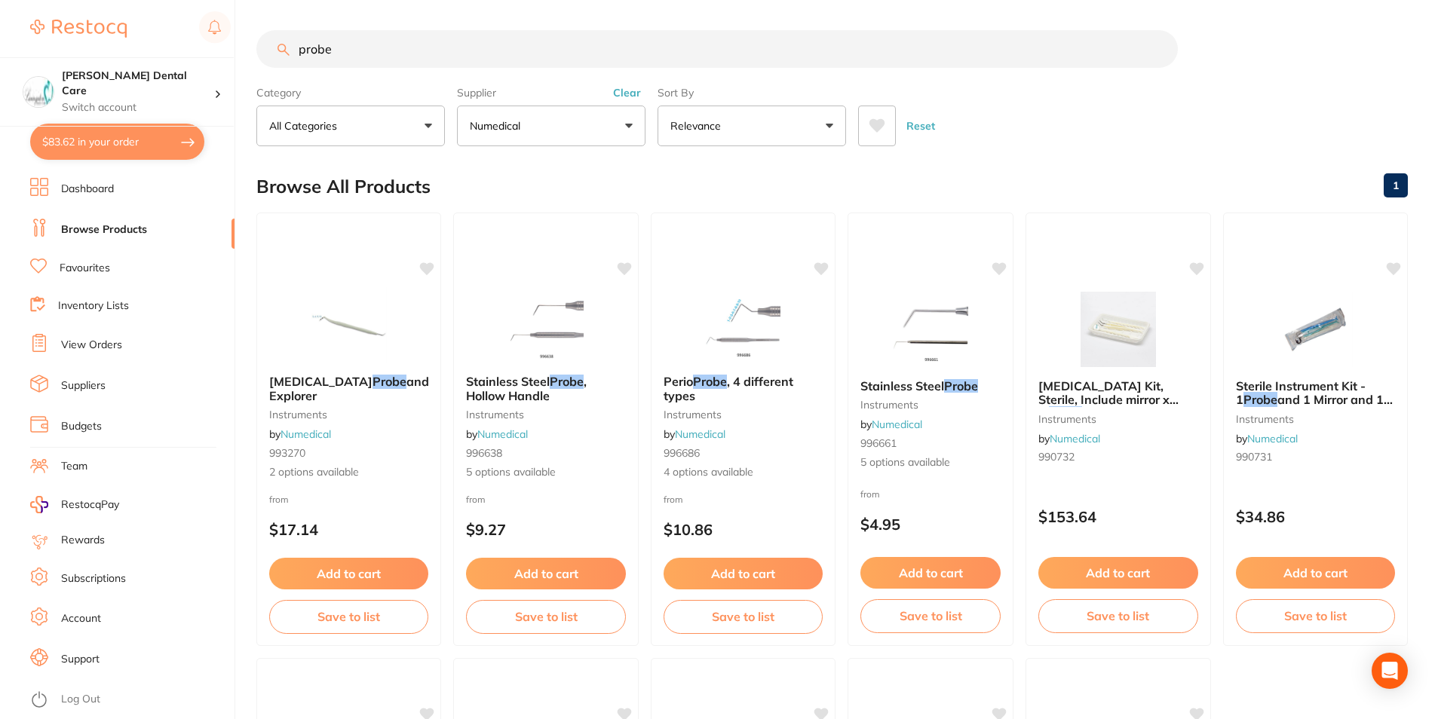
checkbox input "true"
